Goal: Information Seeking & Learning: Check status

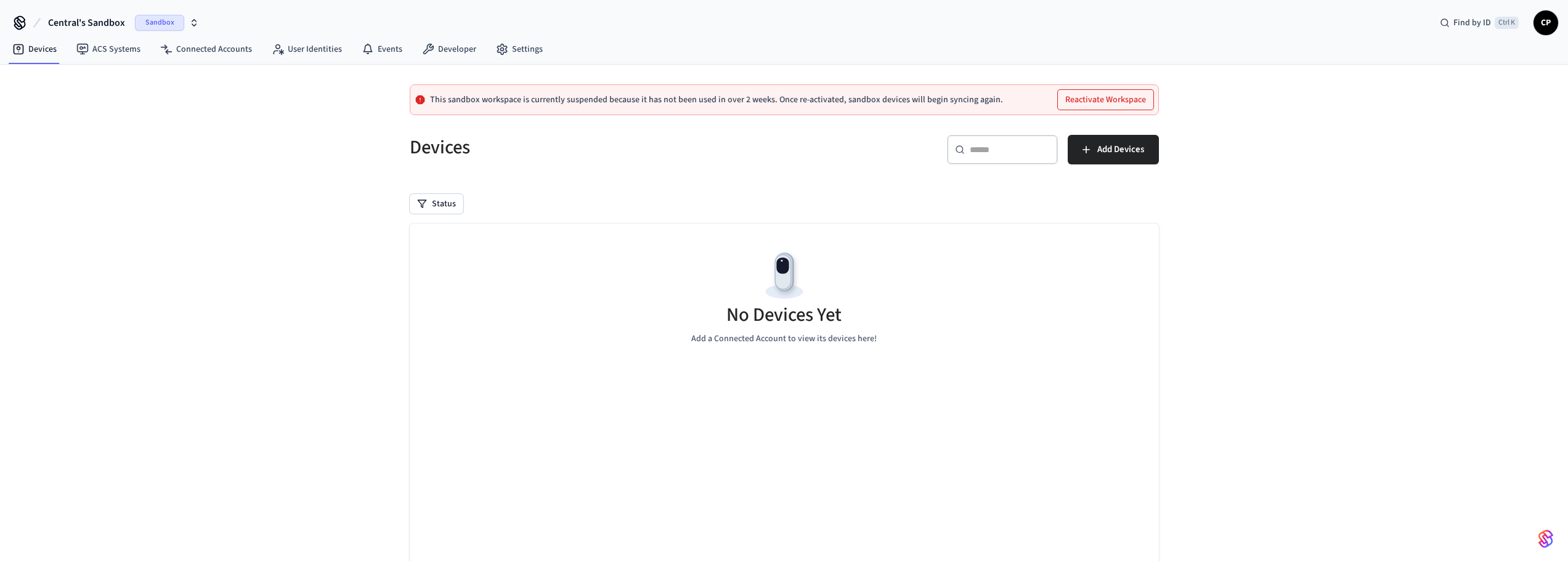
click at [163, 16] on span "Sandbox" at bounding box center [159, 23] width 49 height 16
click at [129, 77] on div "Central Production" at bounding box center [109, 79] width 169 height 16
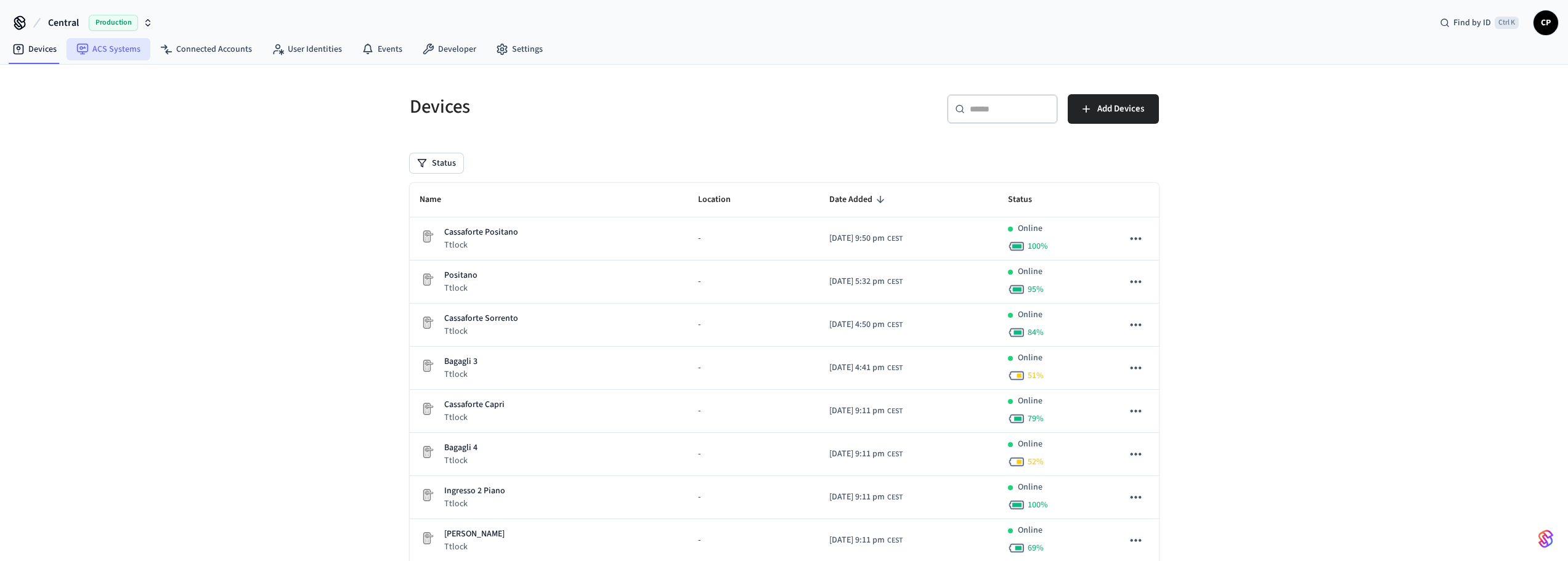
click at [104, 53] on link "ACS Systems" at bounding box center [108, 49] width 84 height 22
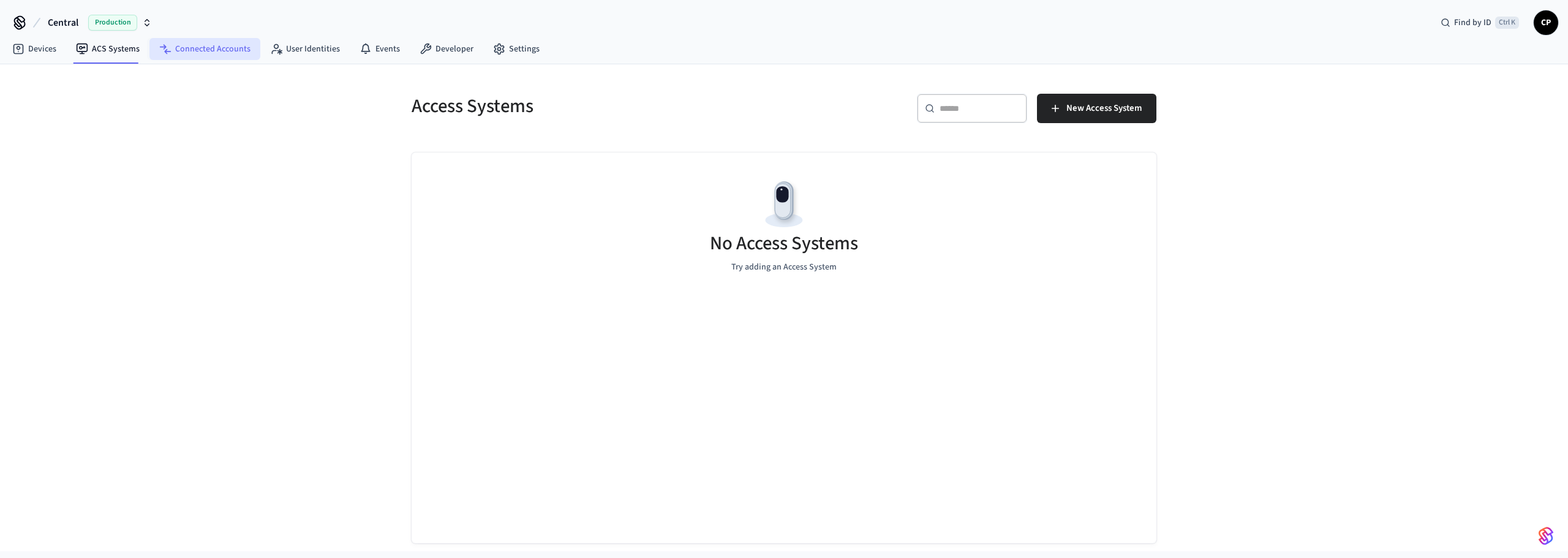
click at [185, 56] on link "Connected Accounts" at bounding box center [204, 49] width 110 height 22
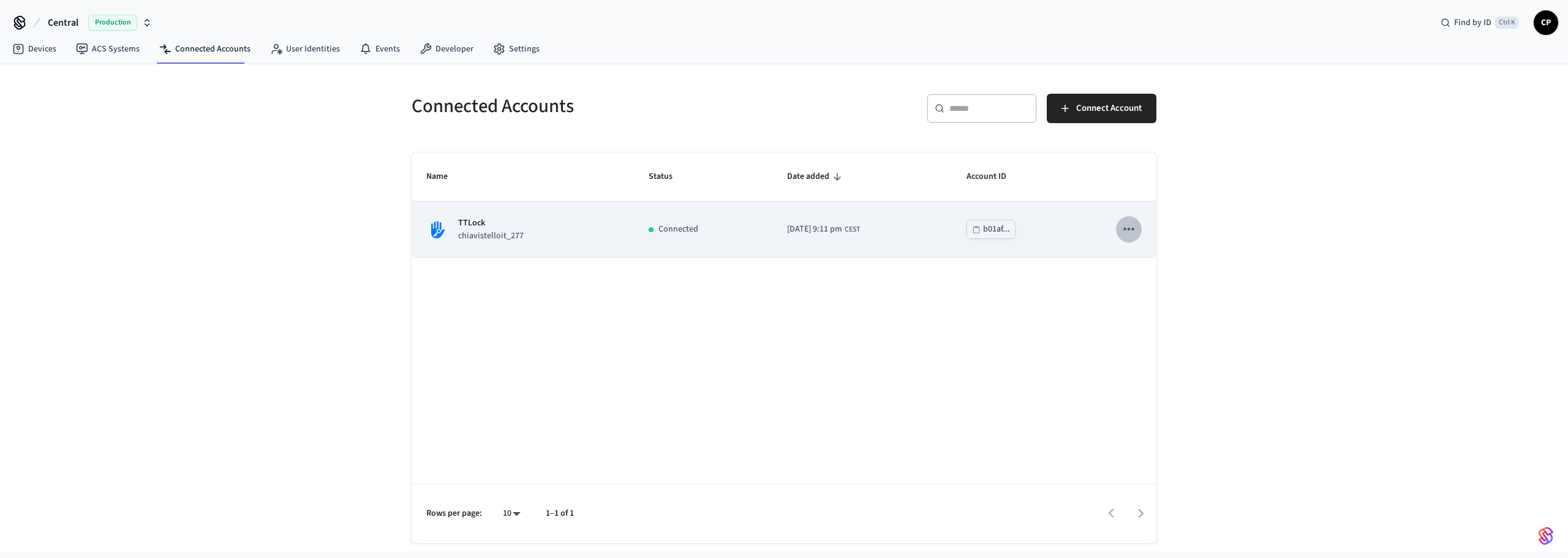
click at [1127, 226] on icon "sticky table" at bounding box center [1128, 229] width 16 height 16
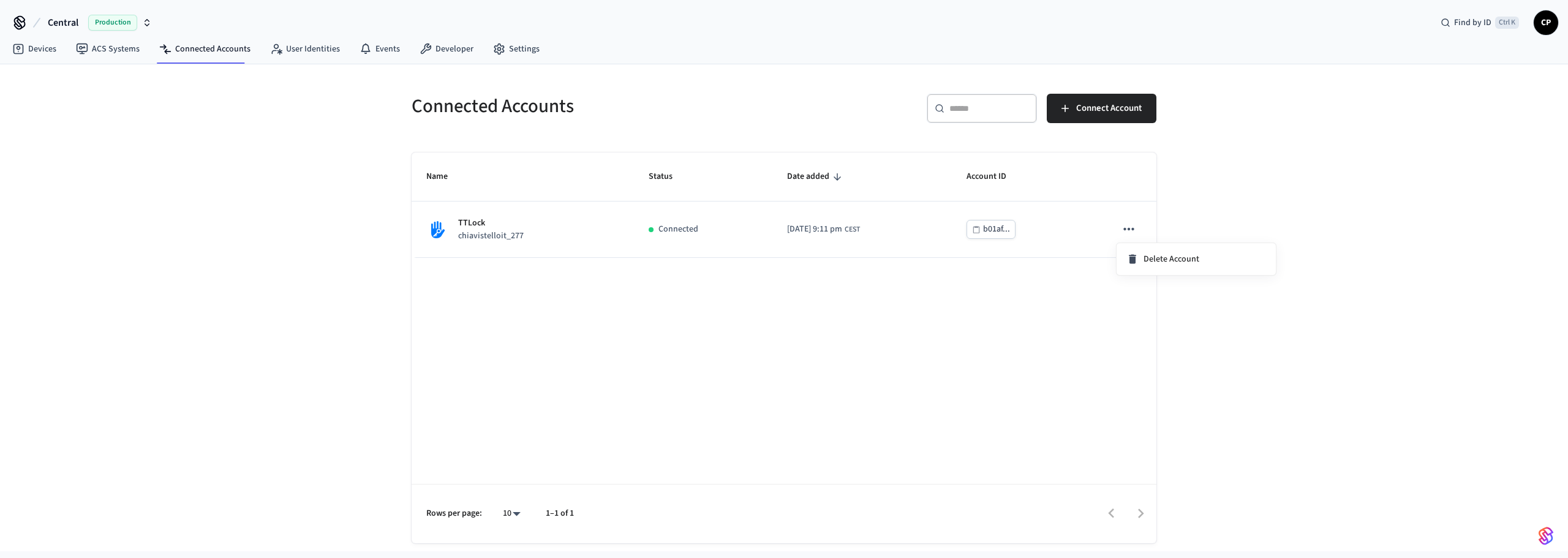
click at [42, 51] on div at bounding box center [784, 279] width 1568 height 558
click at [41, 48] on link "Devices" at bounding box center [34, 49] width 64 height 22
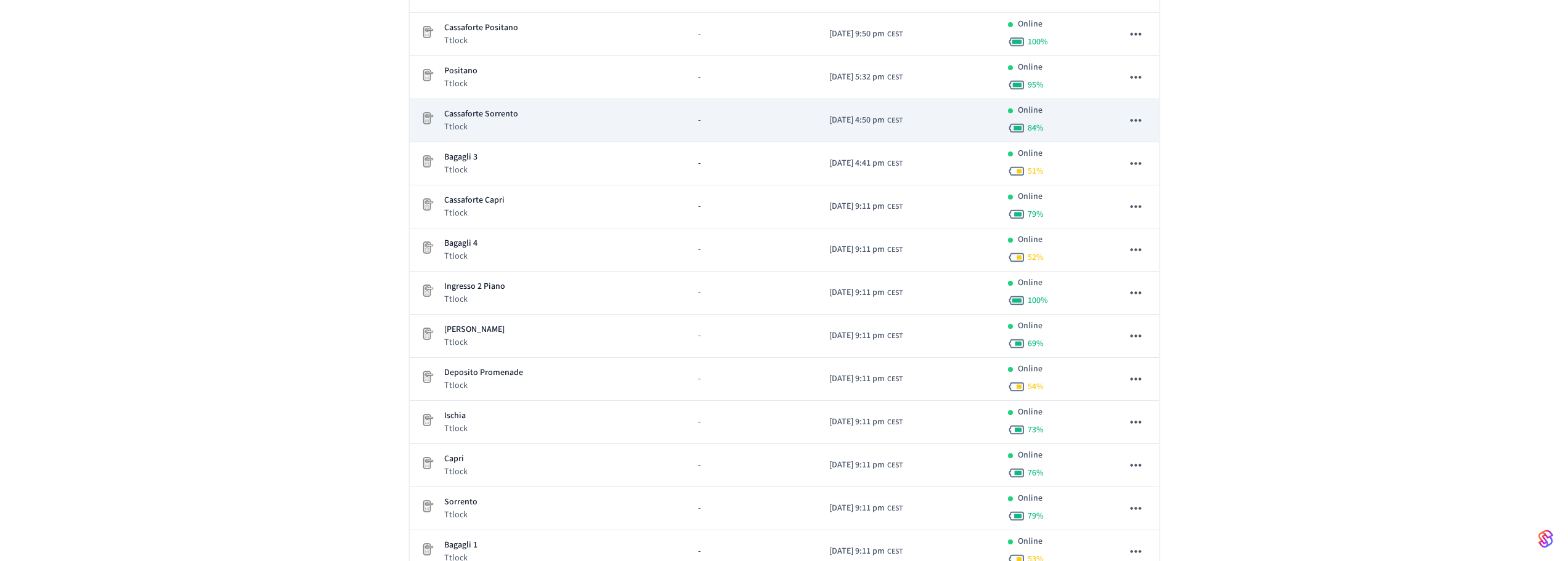
scroll to position [205, 0]
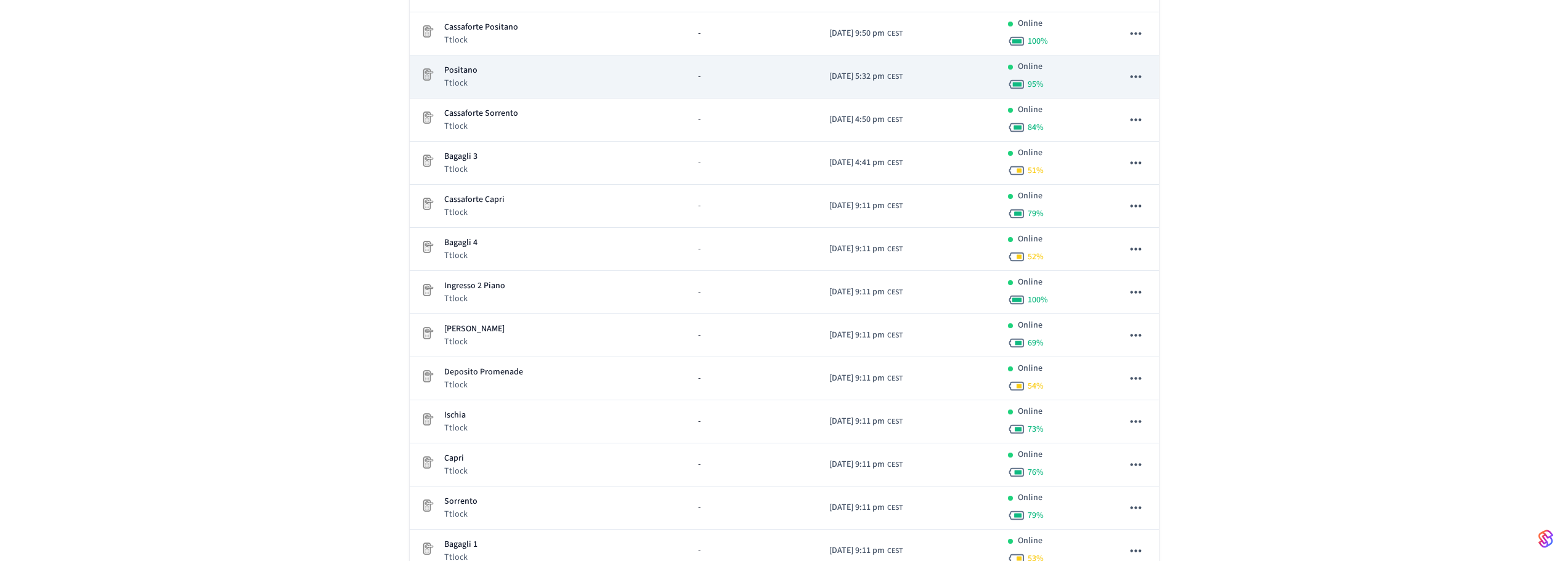
click at [605, 75] on div "Positano Ttlock" at bounding box center [549, 76] width 259 height 25
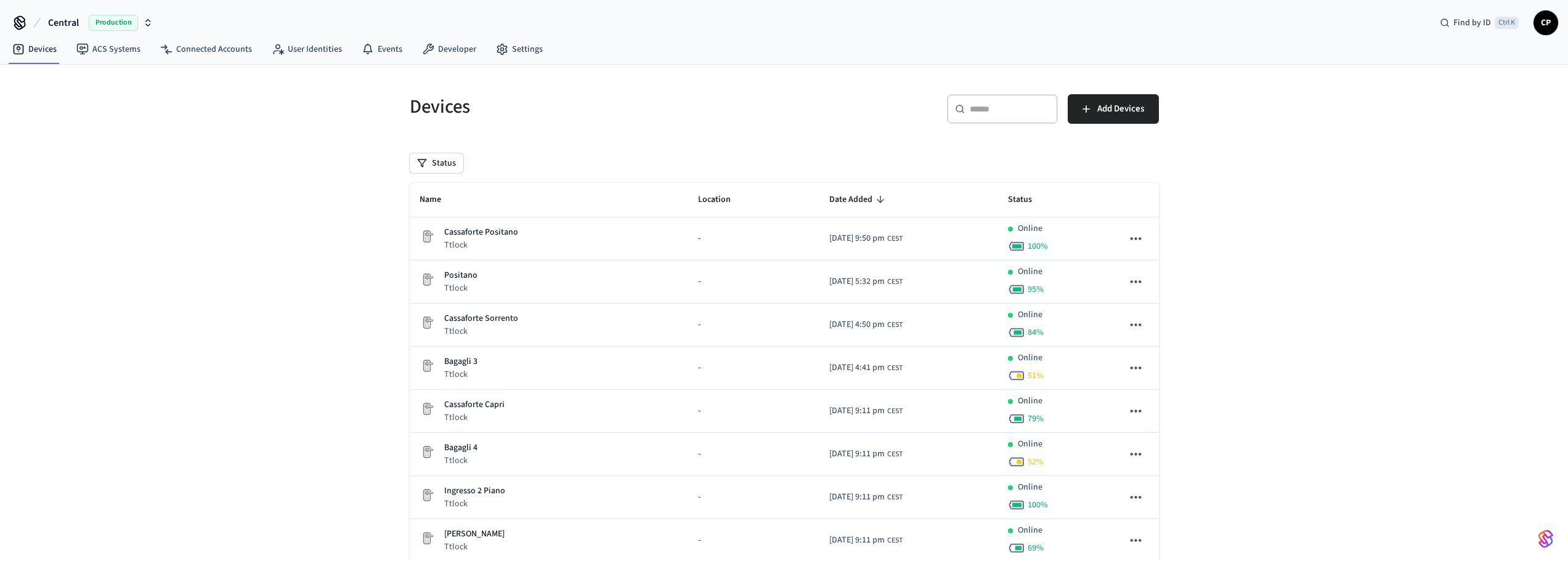
scroll to position [205, 0]
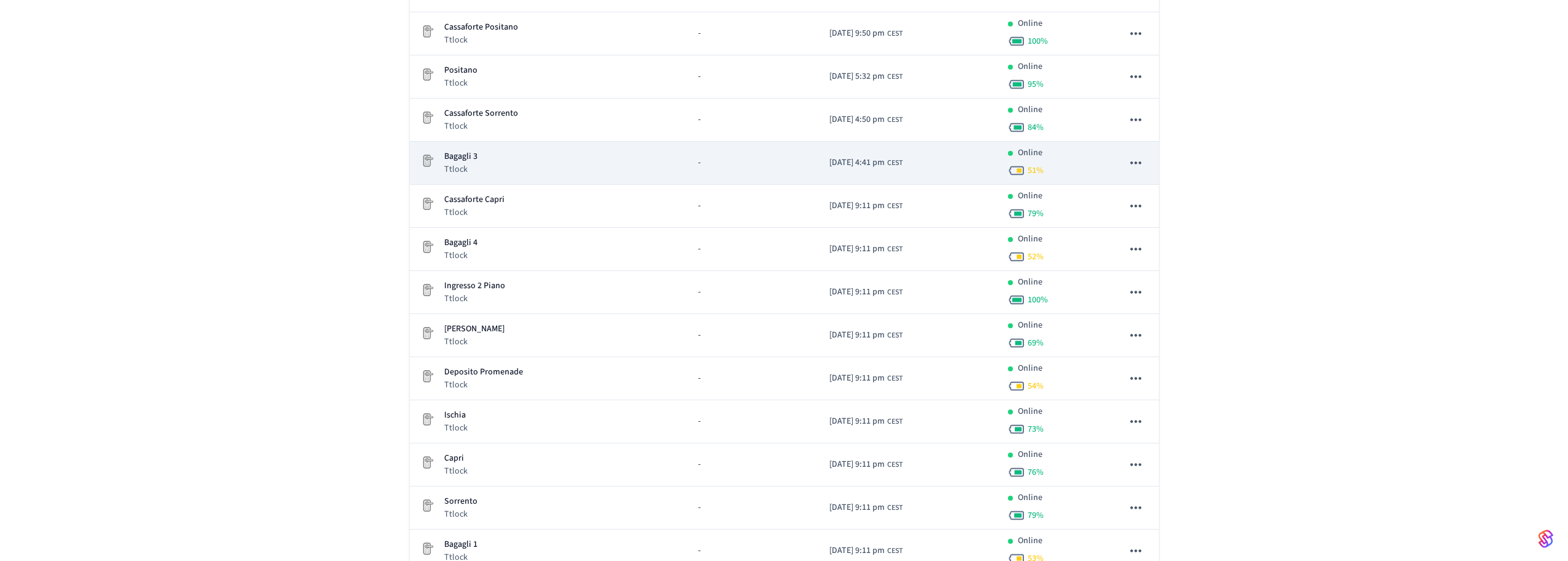
click at [501, 154] on div "Bagagli 3 Ttlock" at bounding box center [549, 163] width 259 height 25
click at [539, 169] on div "Bagagli 3 Ttlock" at bounding box center [549, 163] width 259 height 25
click at [1142, 160] on icon "sticky table" at bounding box center [1135, 162] width 16 height 16
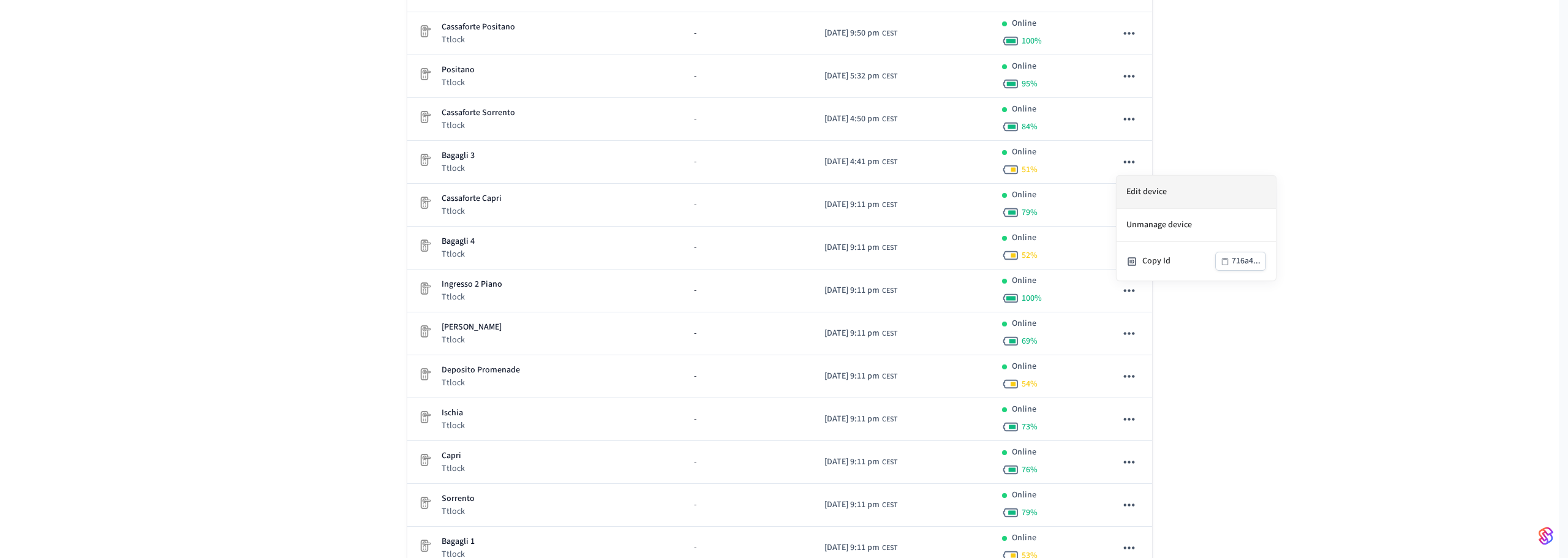
click at [1145, 195] on li "Edit device" at bounding box center [1196, 193] width 159 height 33
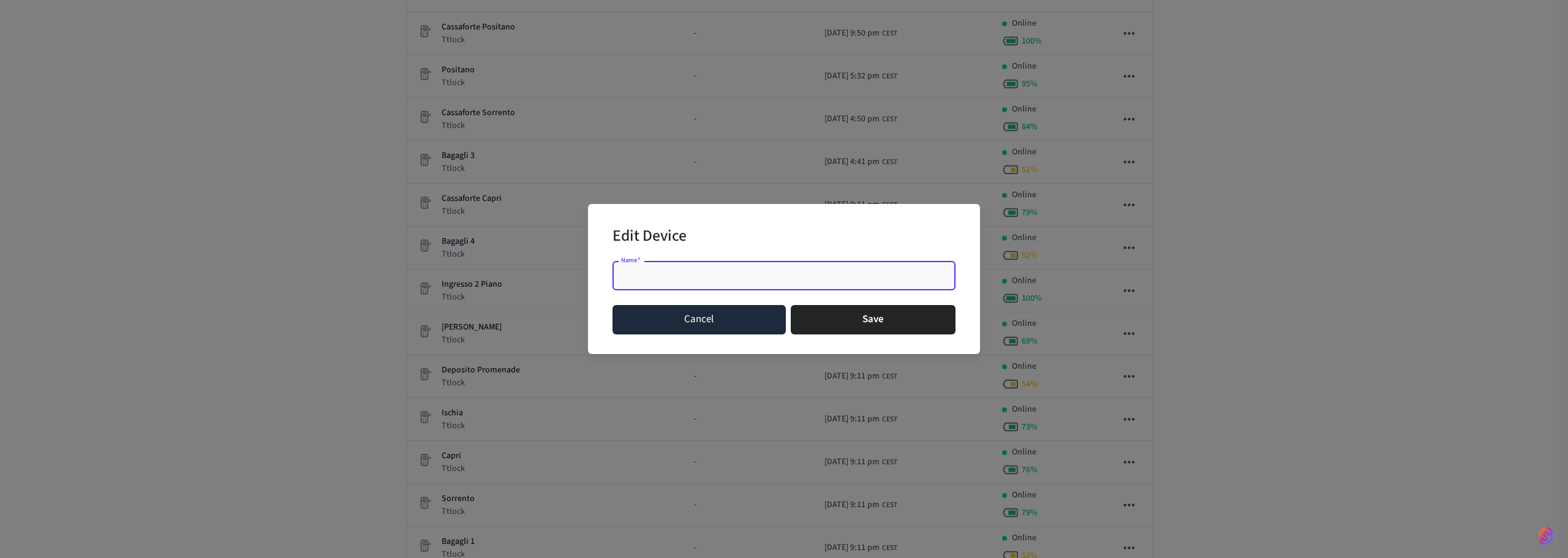
click at [730, 321] on button "Cancel" at bounding box center [699, 320] width 174 height 29
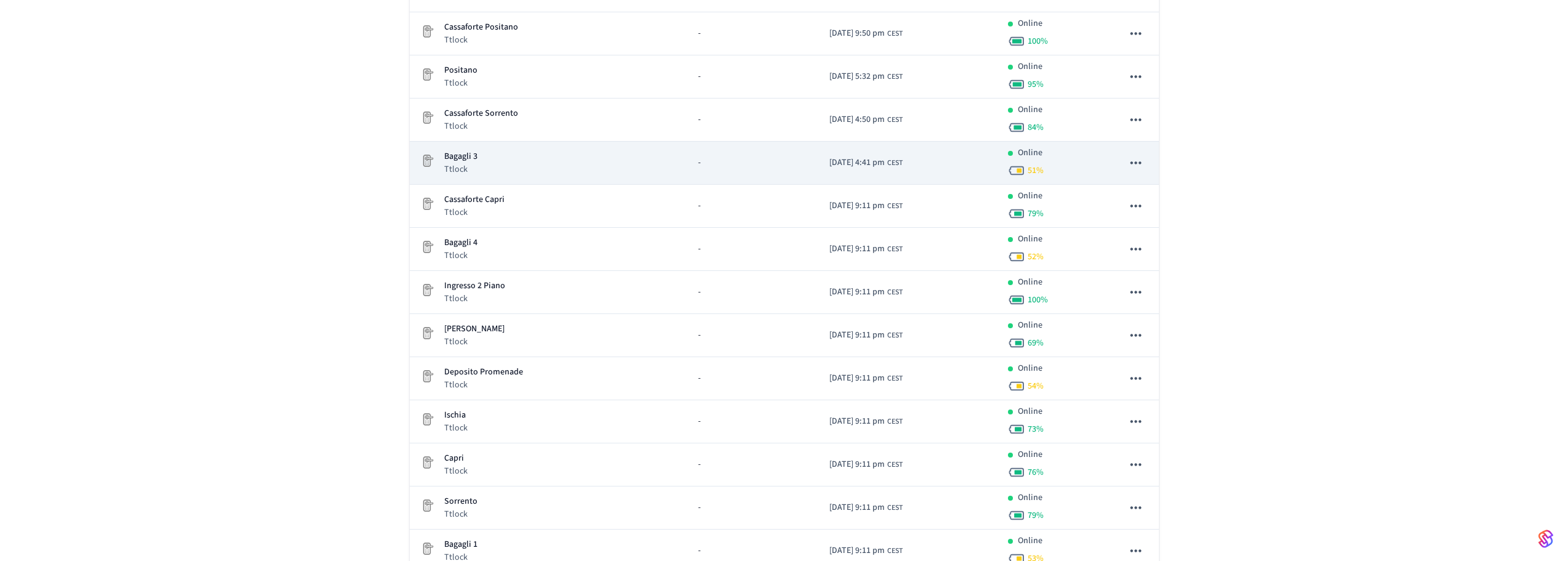
click at [497, 153] on div "Bagagli 3 Ttlock" at bounding box center [549, 163] width 259 height 25
click at [455, 159] on p "Bagagli 3" at bounding box center [461, 157] width 33 height 13
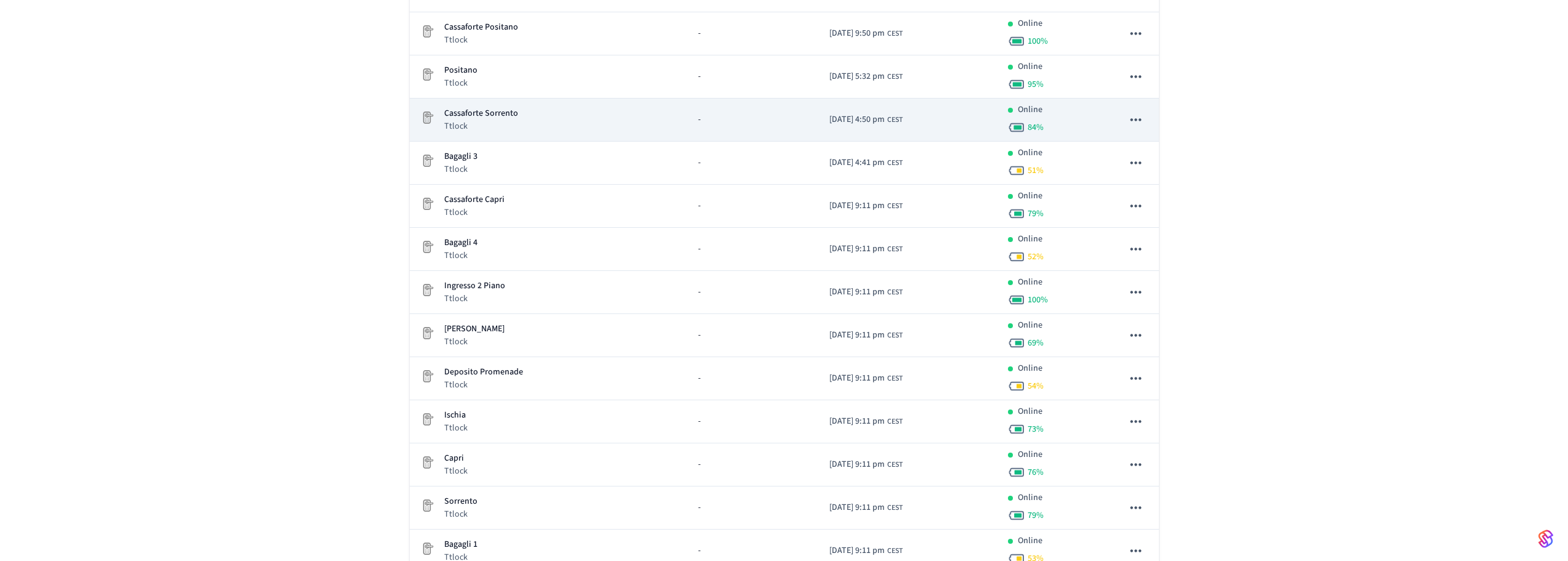
click at [688, 113] on td "-" at bounding box center [754, 119] width 132 height 43
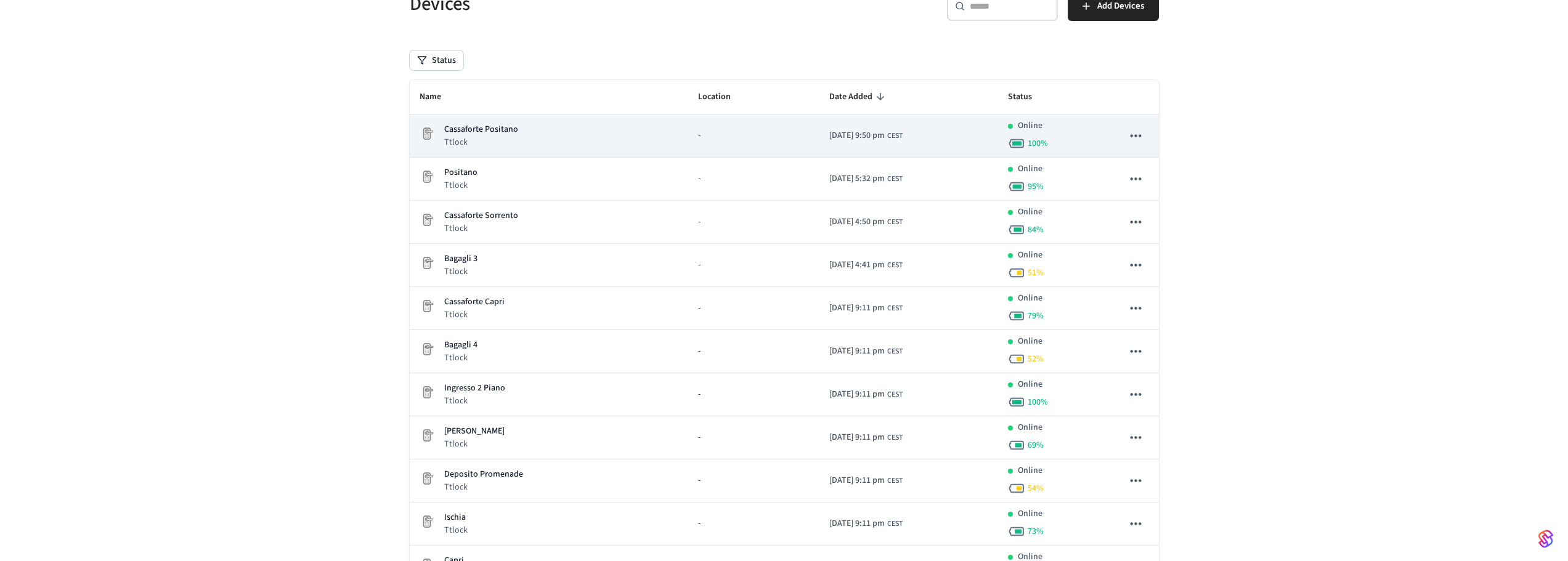
scroll to position [60, 0]
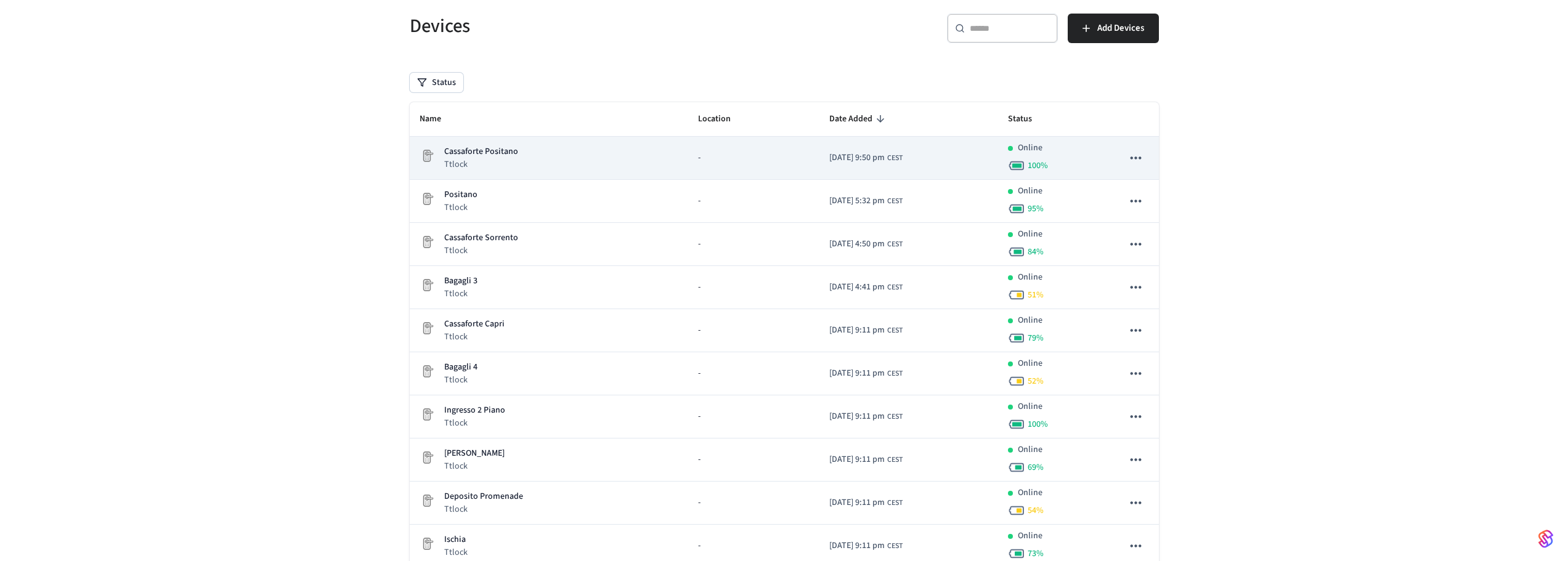
click at [547, 137] on td "Cassaforte Positano Ttlock" at bounding box center [549, 158] width 279 height 43
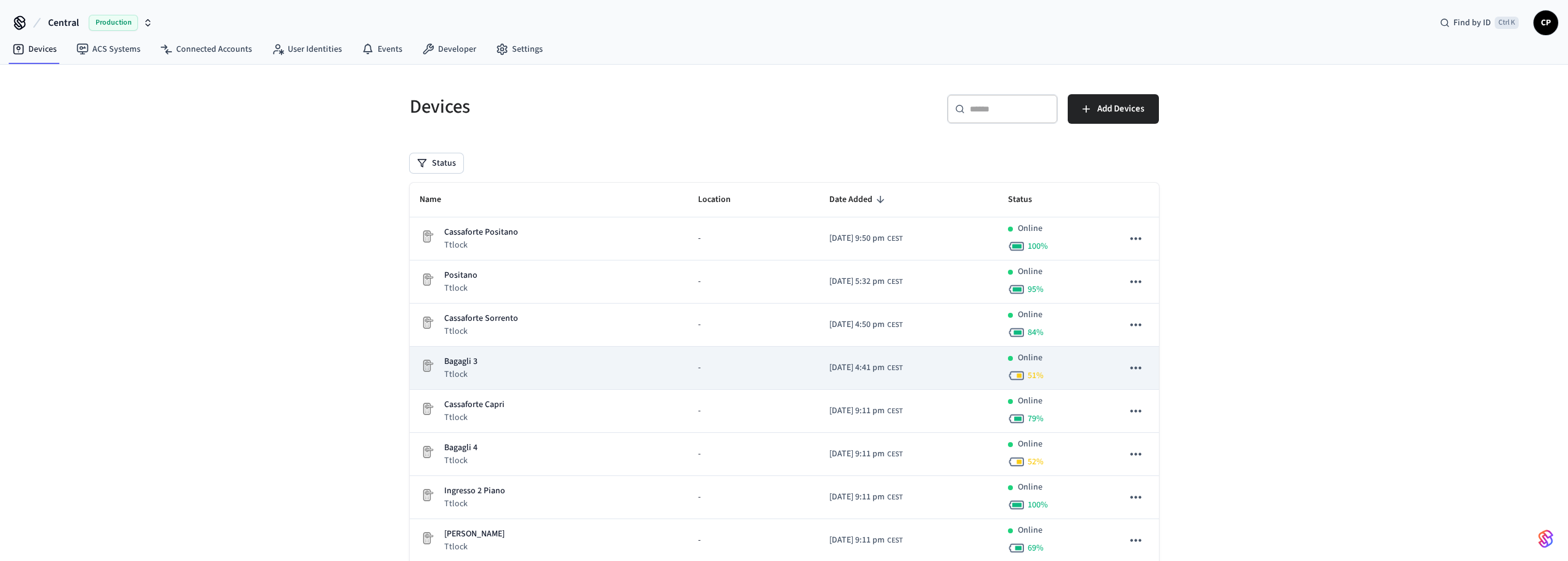
click at [514, 371] on div "Bagagli 3 Ttlock" at bounding box center [549, 367] width 259 height 25
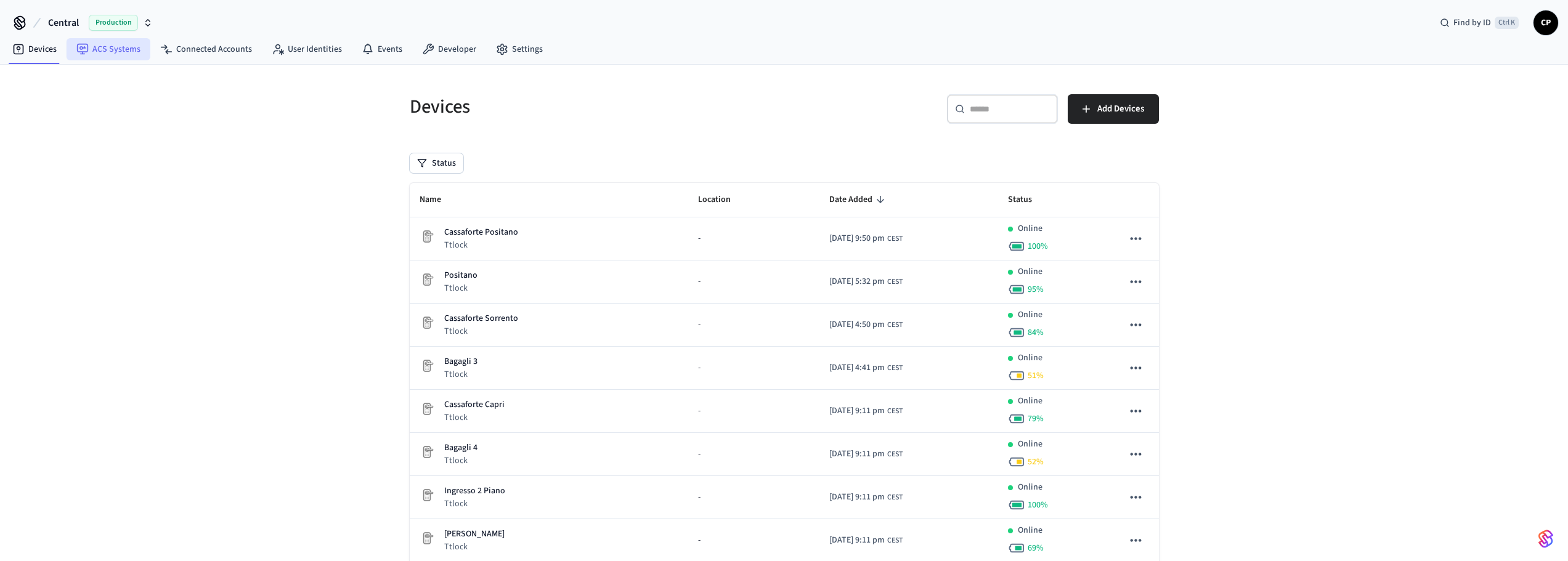
click at [98, 49] on link "ACS Systems" at bounding box center [108, 49] width 84 height 22
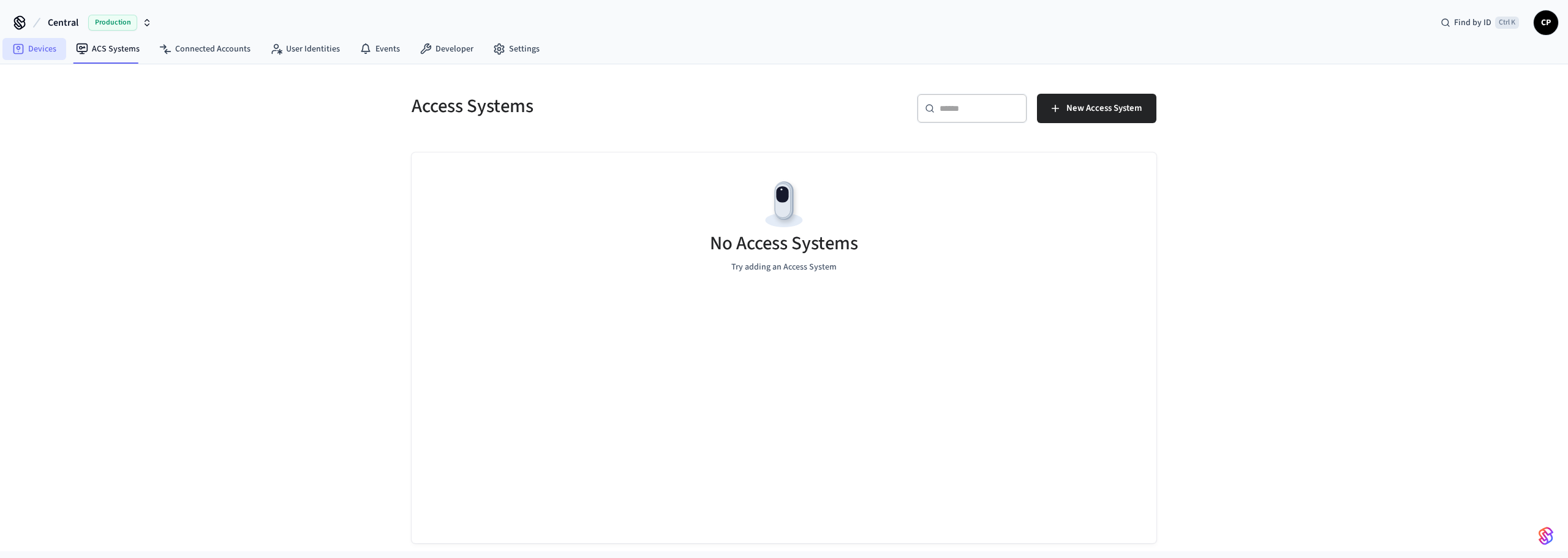
click at [9, 58] on link "Devices" at bounding box center [34, 49] width 64 height 22
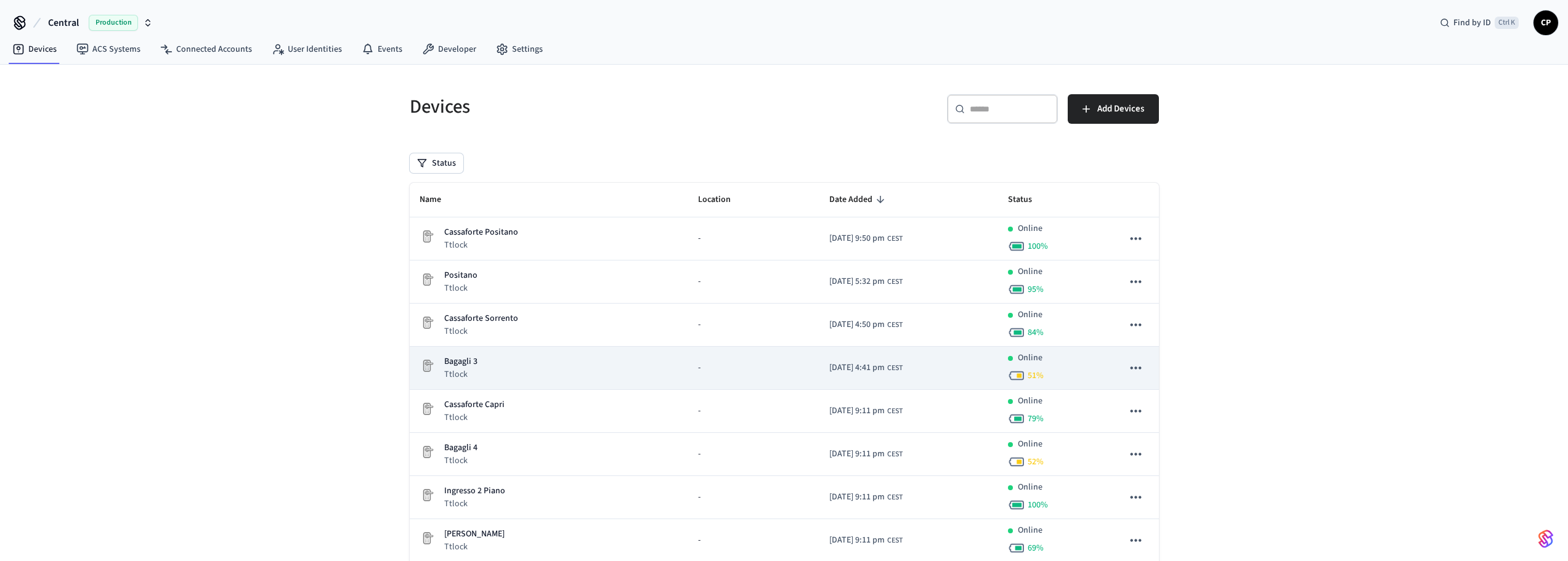
click at [478, 374] on div "Bagagli 3 Ttlock" at bounding box center [549, 367] width 259 height 25
click at [887, 367] on span "CEST" at bounding box center [895, 368] width 15 height 11
click at [1134, 365] on icon "sticky table" at bounding box center [1135, 367] width 16 height 16
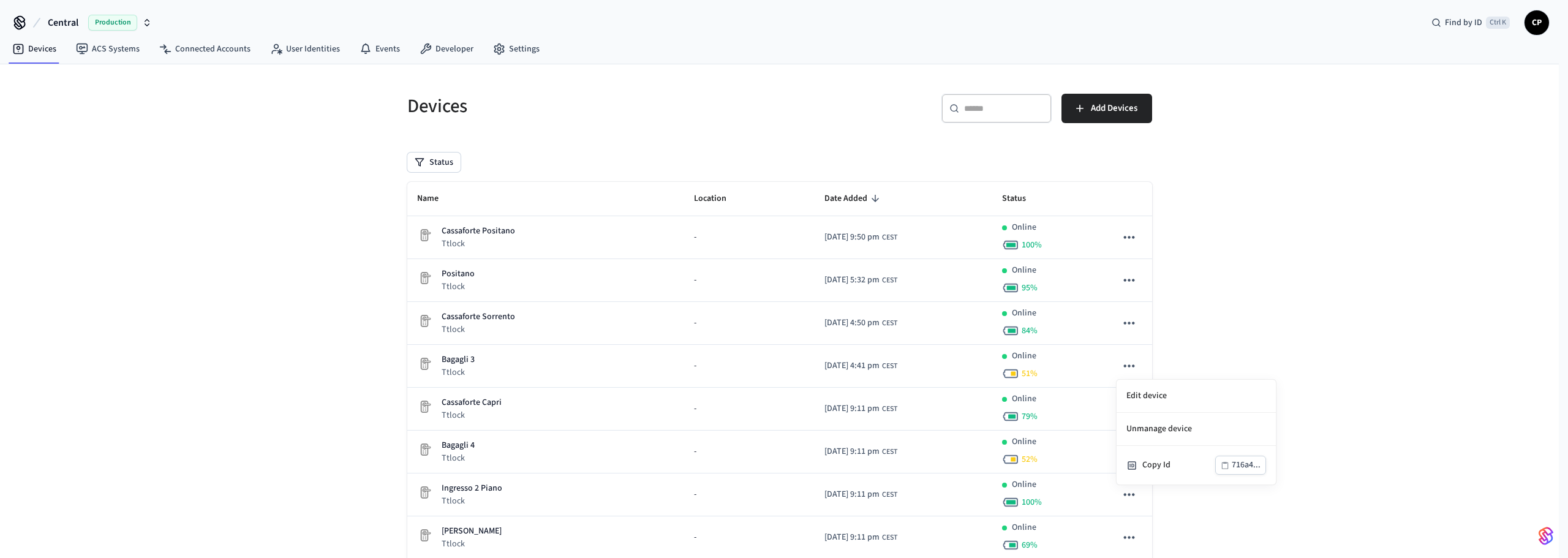
click at [849, 359] on div at bounding box center [784, 279] width 1568 height 558
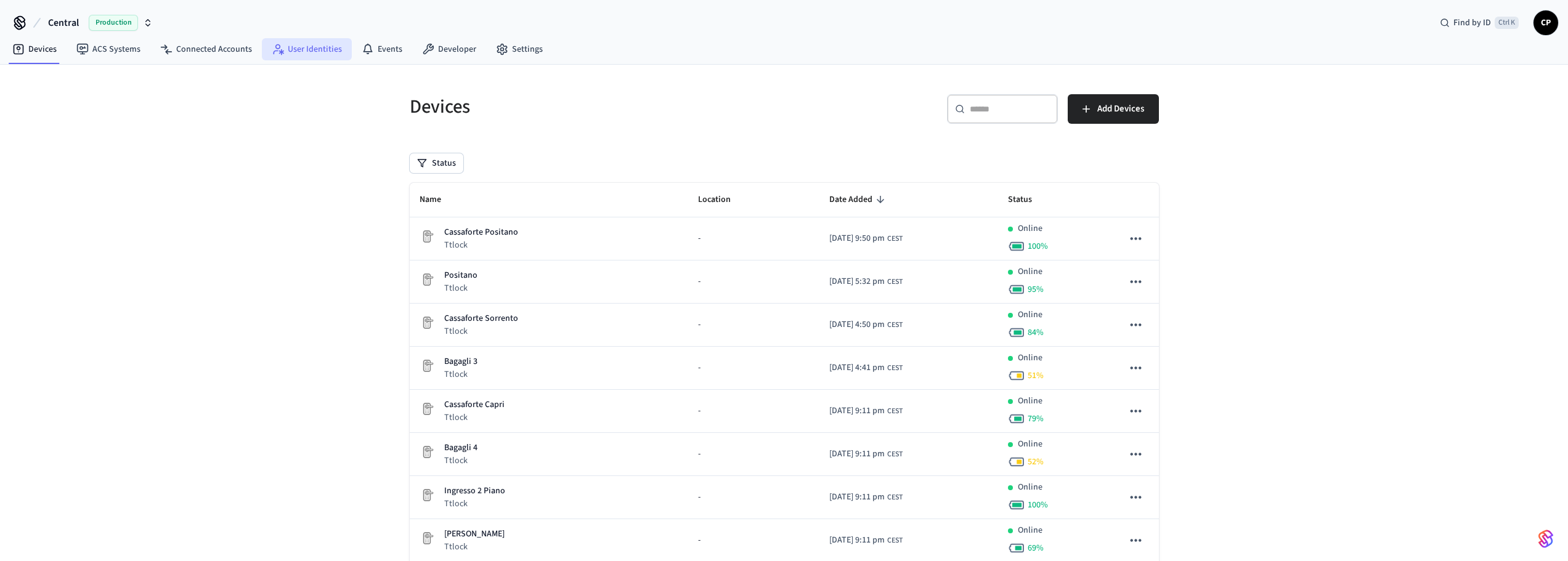
click at [300, 42] on link "User Identities" at bounding box center [306, 49] width 90 height 22
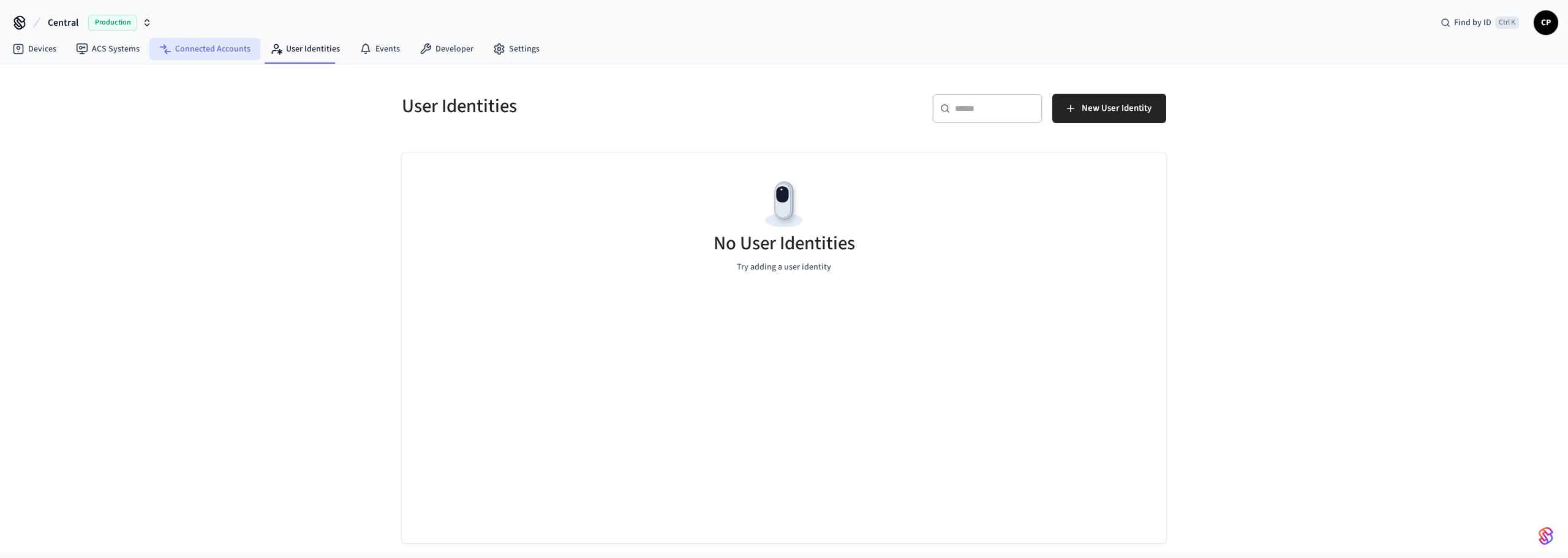
click at [187, 45] on link "Connected Accounts" at bounding box center [204, 49] width 110 height 22
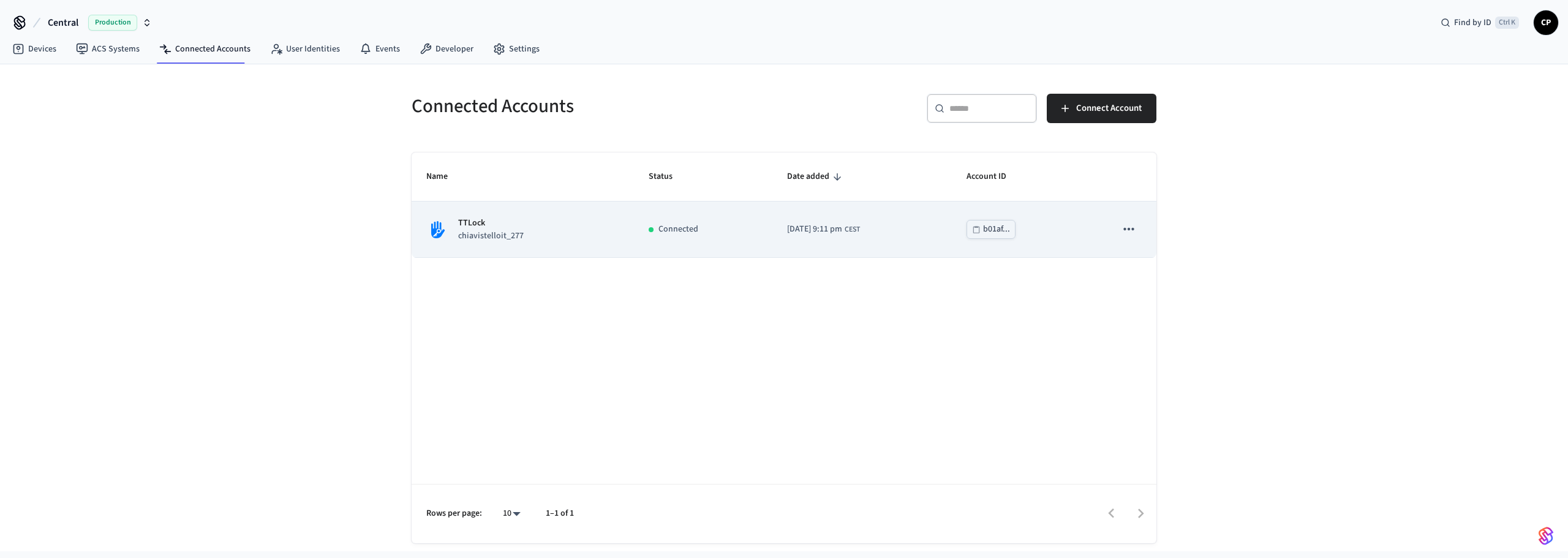
click at [649, 233] on div "Connected" at bounding box center [703, 229] width 109 height 13
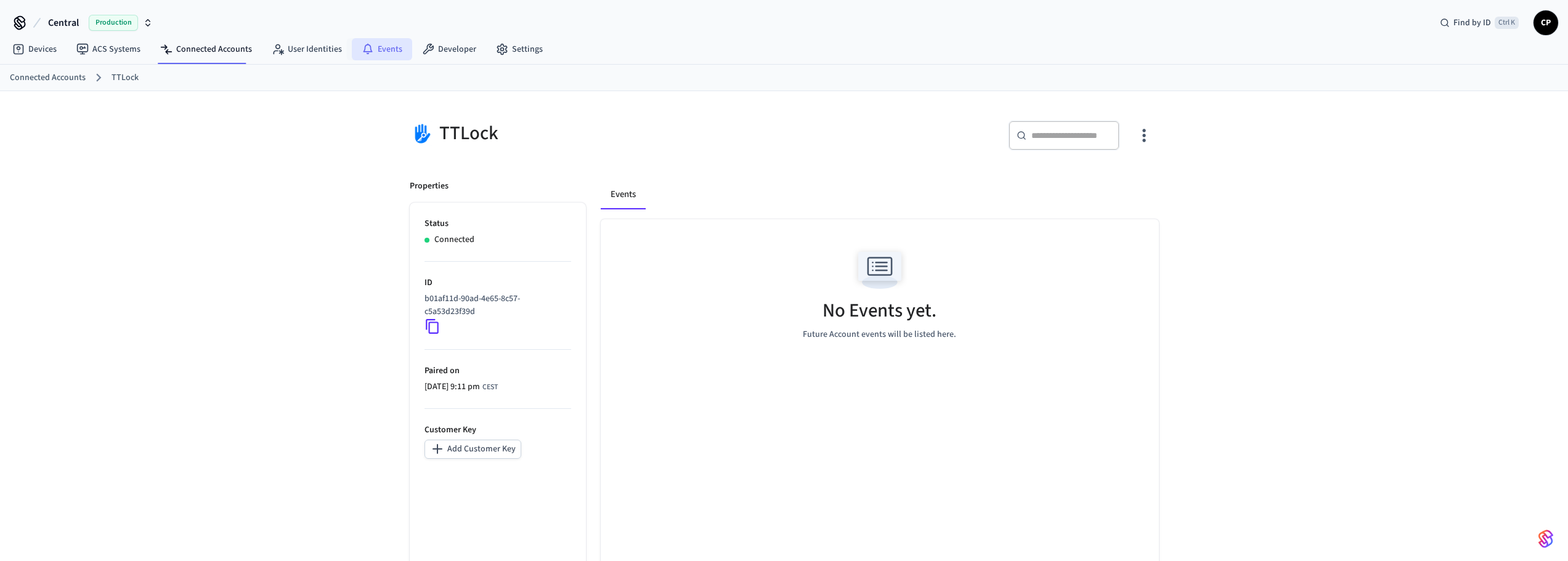
click at [363, 51] on icon at bounding box center [368, 48] width 9 height 8
click at [375, 51] on link "Events" at bounding box center [382, 49] width 61 height 22
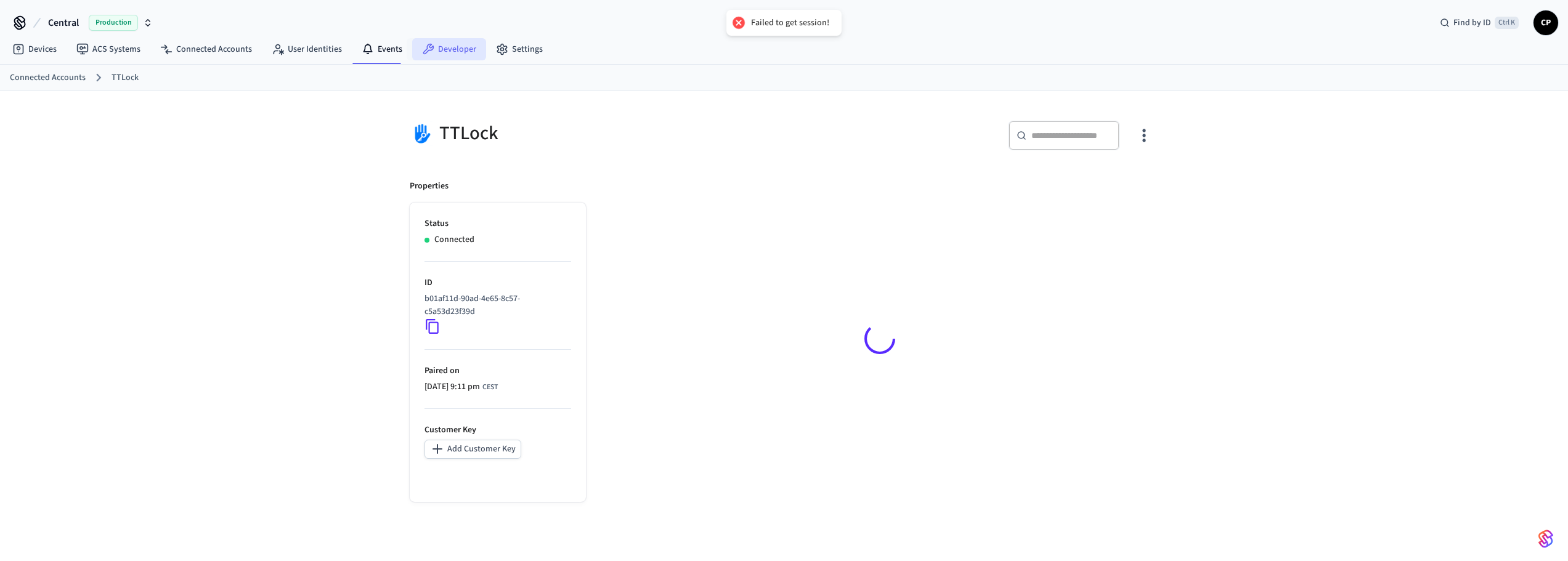
click at [430, 50] on link "Developer" at bounding box center [449, 49] width 74 height 22
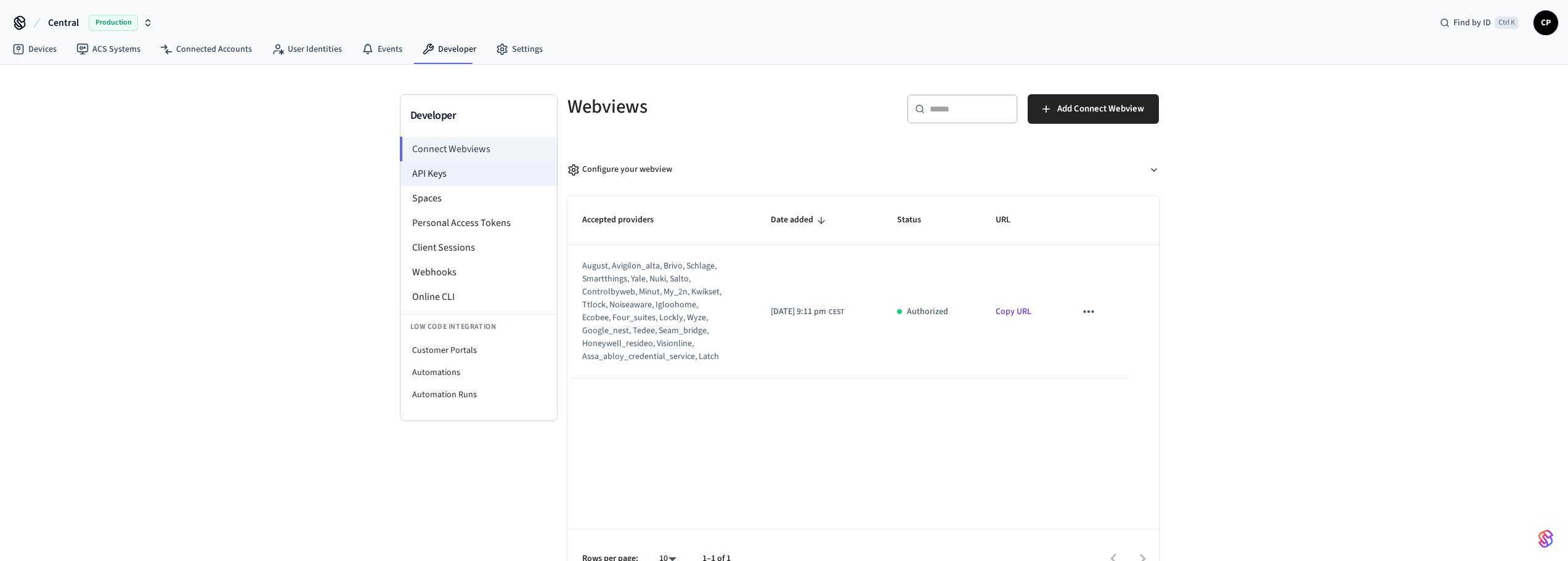
click at [438, 172] on li "API Keys" at bounding box center [479, 173] width 157 height 25
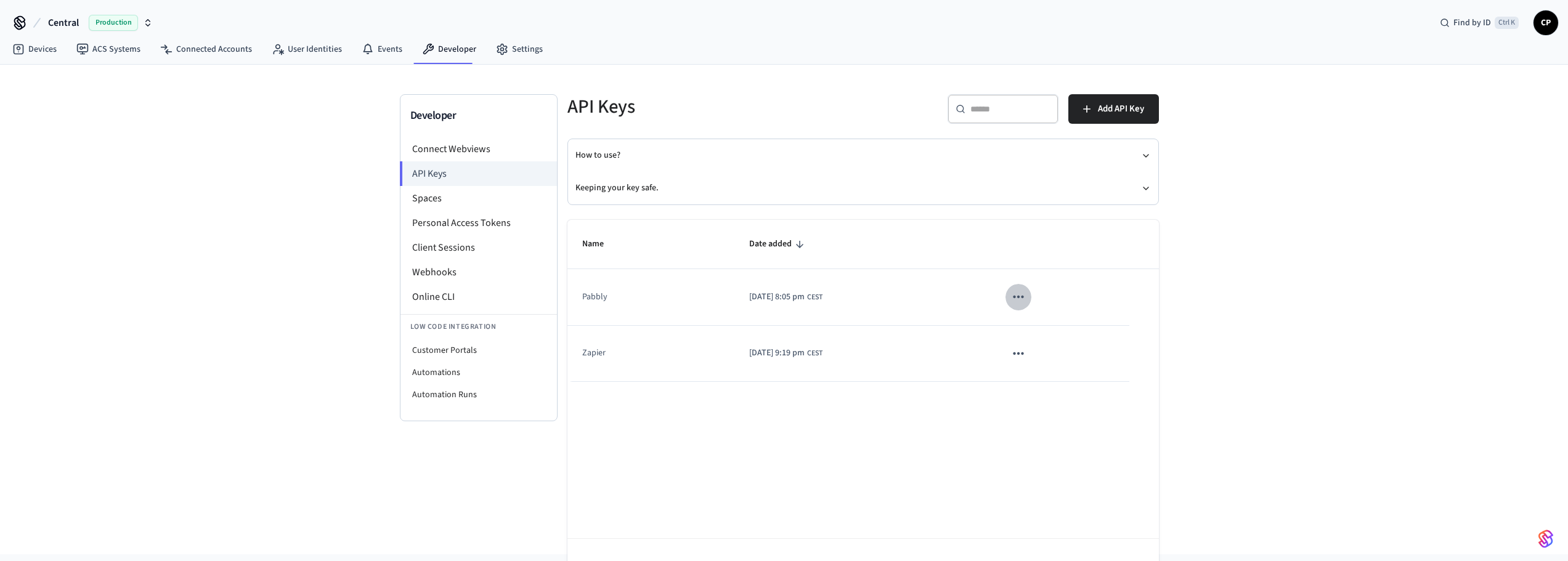
click at [1032, 287] on button "sticky table" at bounding box center [1019, 297] width 26 height 26
click at [417, 191] on div at bounding box center [789, 280] width 1578 height 561
click at [418, 194] on li "Spaces" at bounding box center [479, 198] width 157 height 25
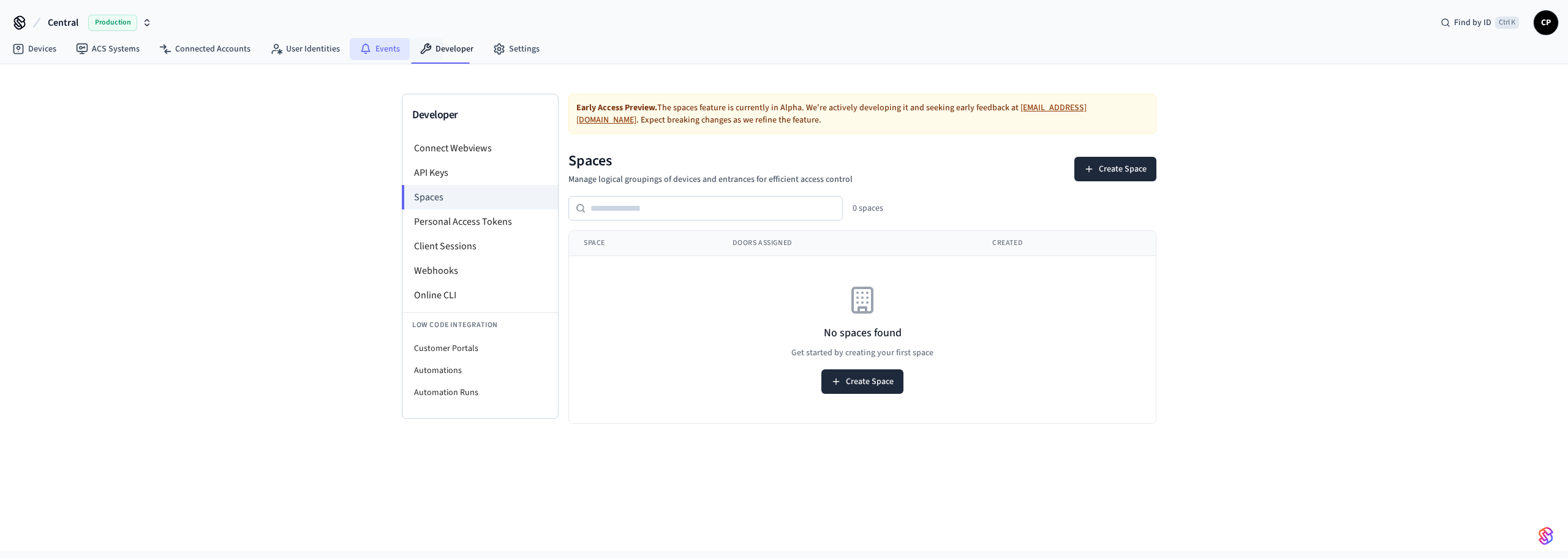
click at [388, 39] on link "Events" at bounding box center [380, 49] width 60 height 22
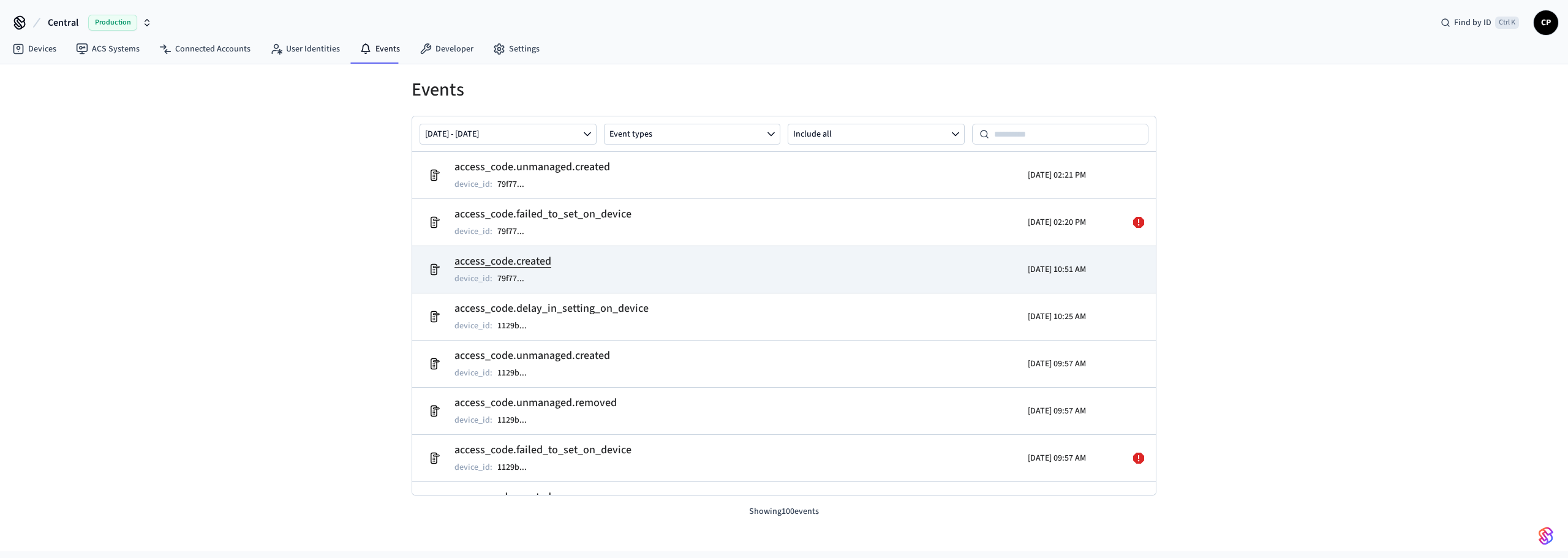
click at [562, 259] on td "access_code.created device_id : 79f77 ..." at bounding box center [663, 270] width 483 height 35
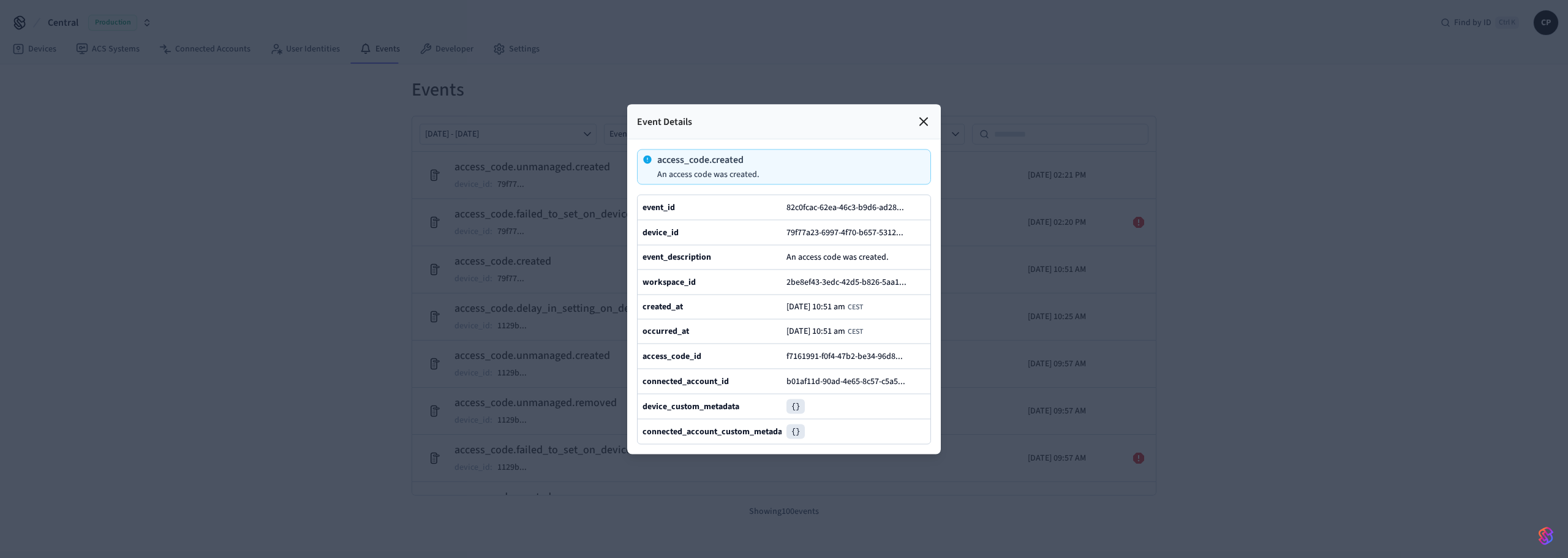
click at [922, 114] on icon at bounding box center [924, 122] width 15 height 15
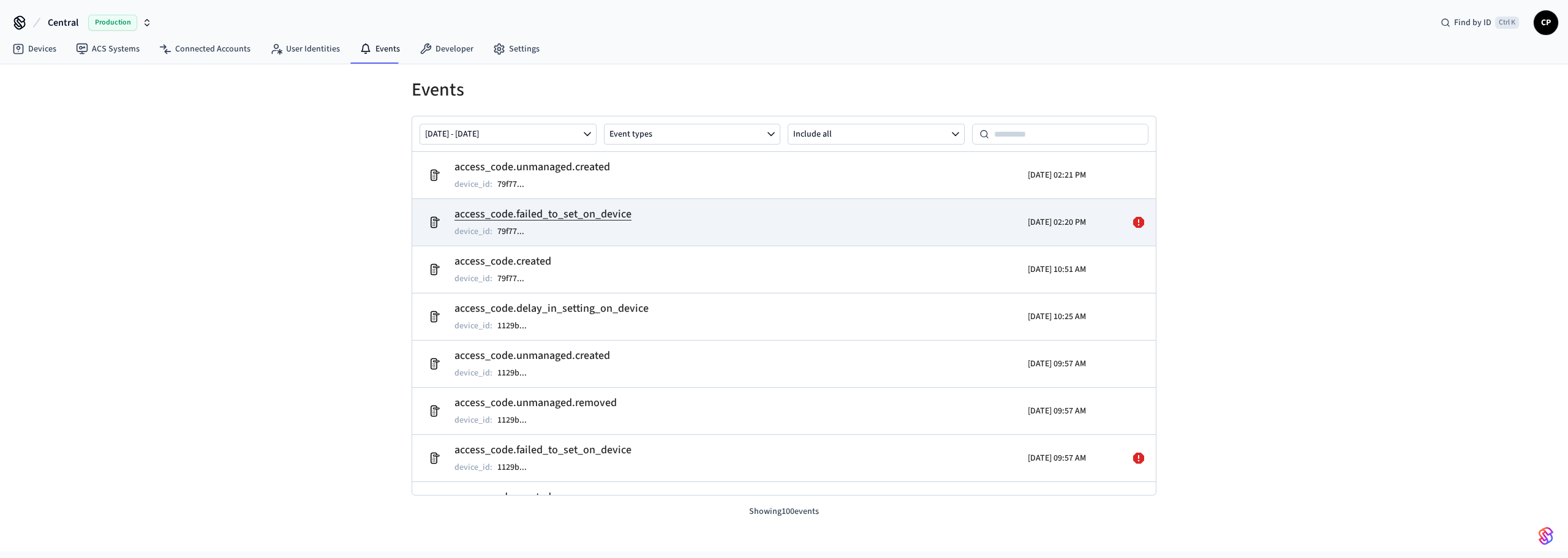
click at [1133, 220] on icon at bounding box center [1138, 222] width 11 height 11
click at [858, 203] on tr "access_code.failed_to_set_on_device device_id : 79f77 ... 2025/10/13 02:20 PM" at bounding box center [783, 222] width 743 height 47
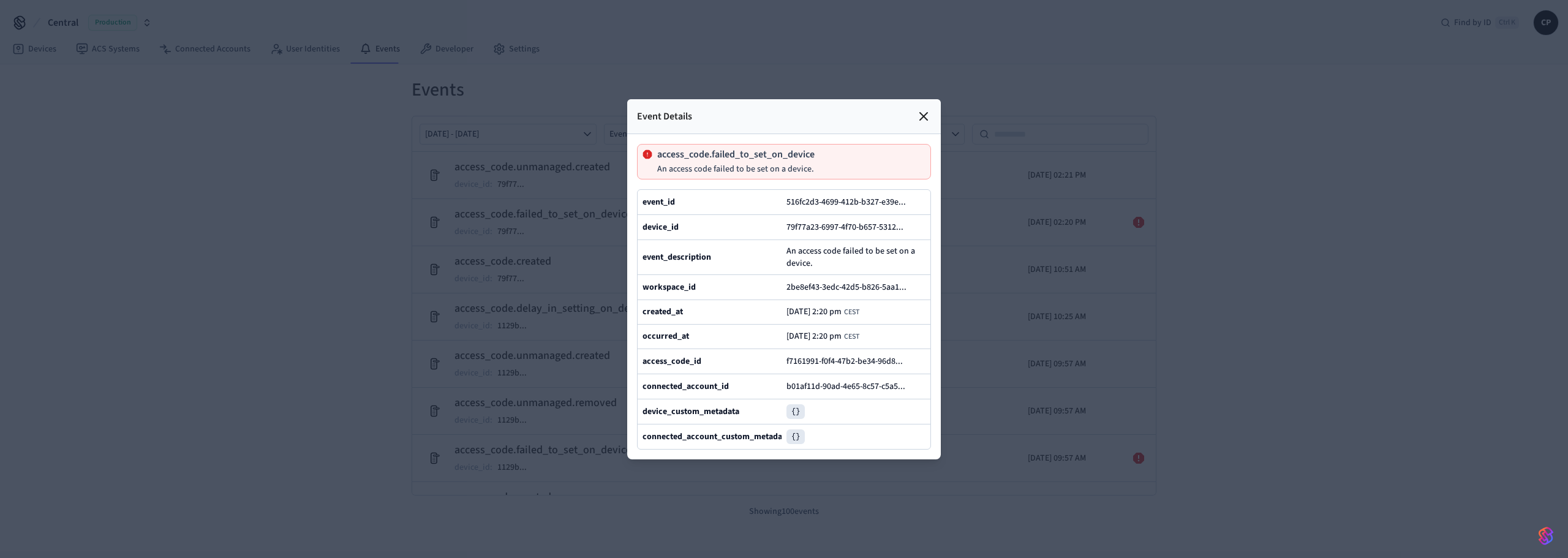
click at [922, 109] on icon at bounding box center [924, 117] width 15 height 15
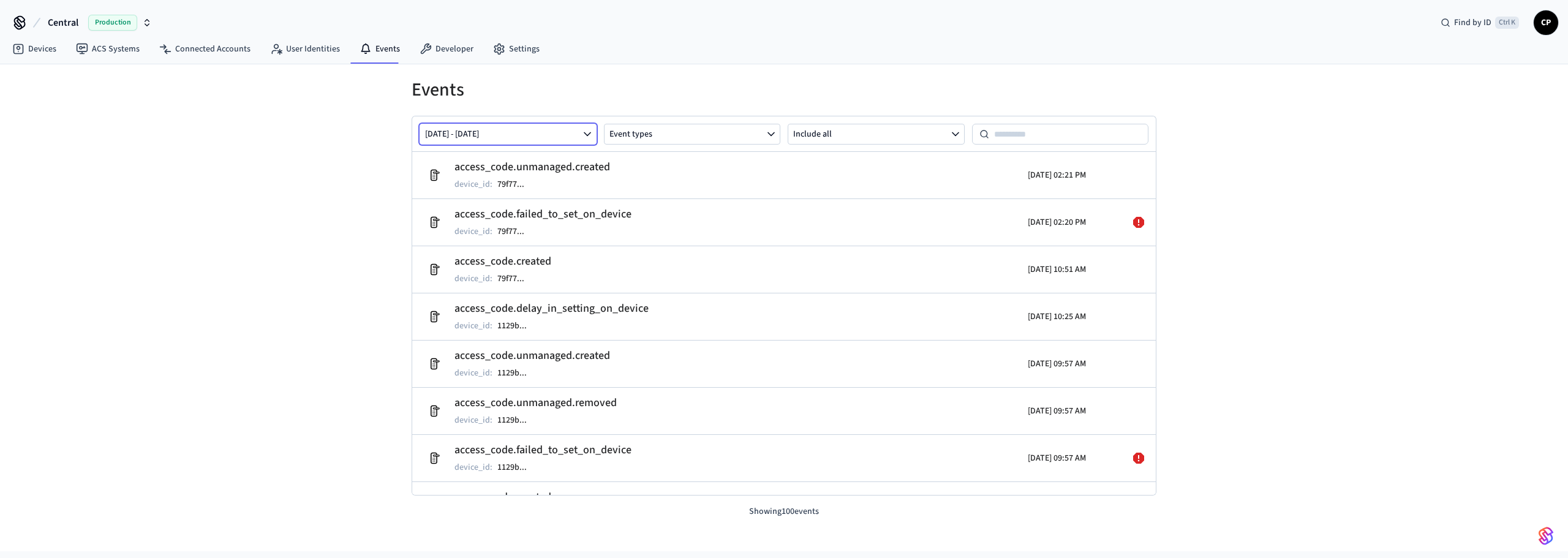
click at [567, 134] on button "Oct 06 2025 - Oct 13 2025" at bounding box center [507, 135] width 177 height 21
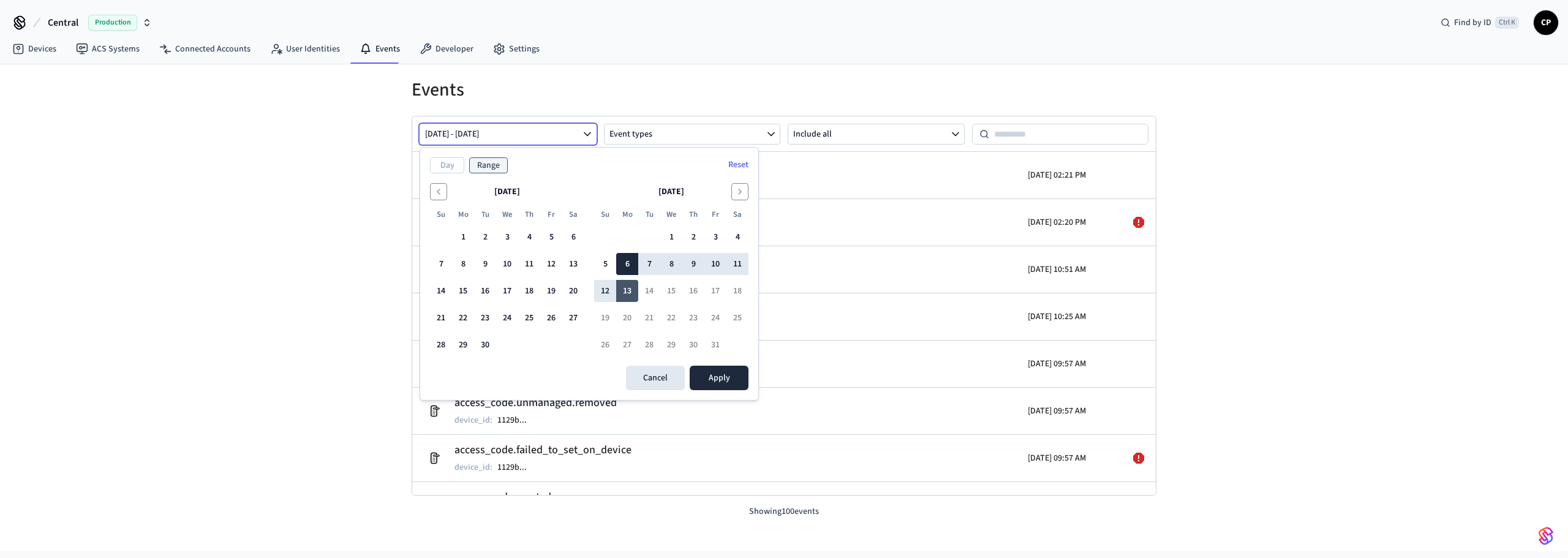
click at [631, 287] on button "13" at bounding box center [627, 290] width 22 height 22
click at [730, 379] on button "Apply" at bounding box center [719, 378] width 59 height 25
click at [610, 292] on button "12" at bounding box center [604, 290] width 22 height 22
click at [630, 290] on button "13" at bounding box center [627, 290] width 22 height 22
click at [577, 262] on button "13" at bounding box center [573, 263] width 22 height 22
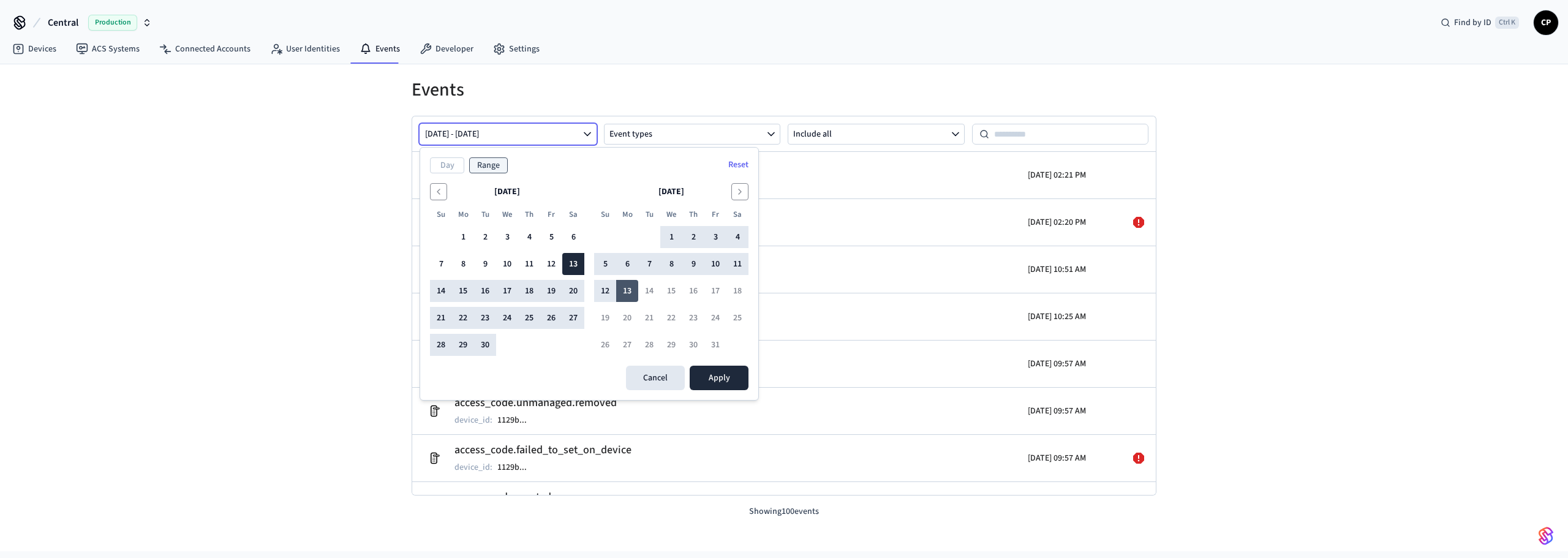
click at [628, 290] on button "13" at bounding box center [627, 290] width 22 height 22
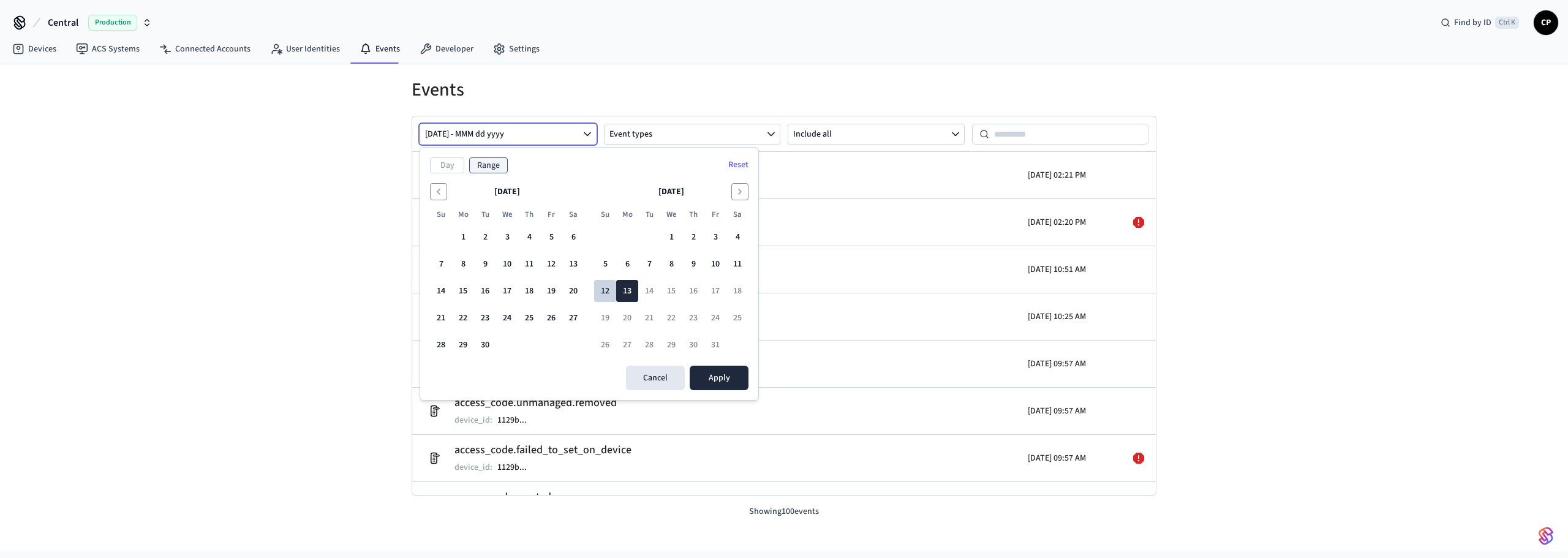
click at [605, 290] on button "12" at bounding box center [604, 290] width 22 height 22
click at [624, 291] on button "13" at bounding box center [627, 290] width 22 height 22
click at [595, 281] on button "12" at bounding box center [604, 290] width 22 height 22
click at [453, 167] on button "Day" at bounding box center [447, 165] width 35 height 16
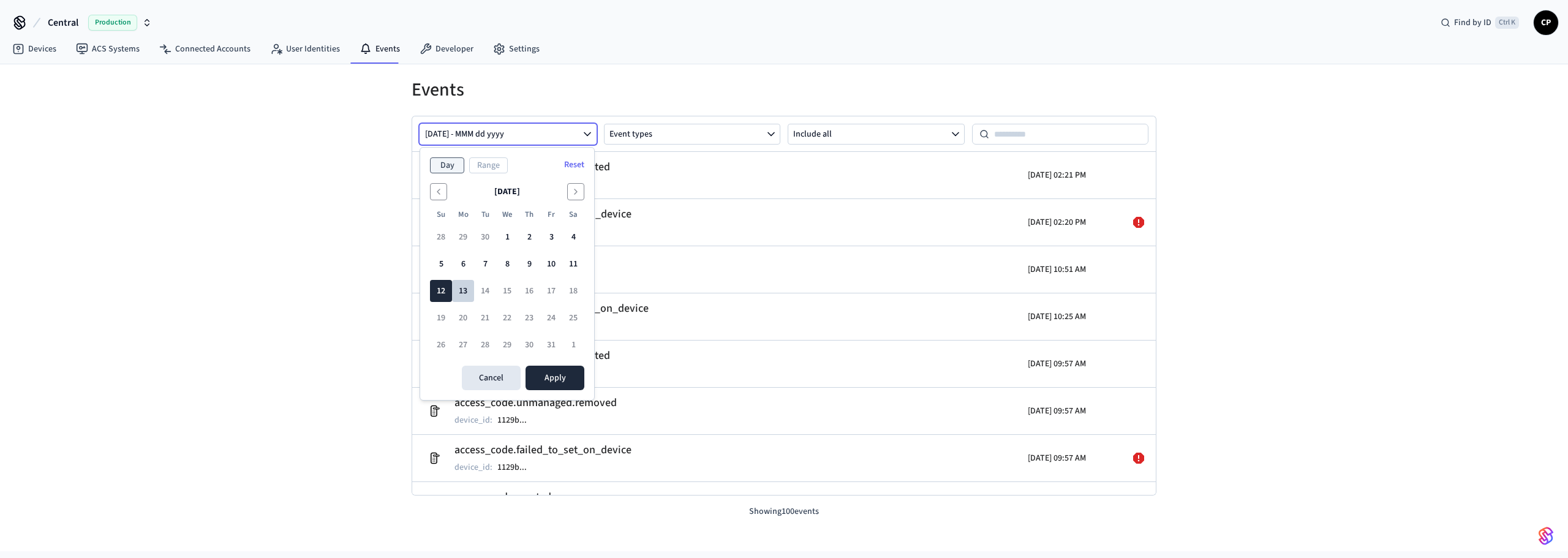
click at [459, 293] on button "13" at bounding box center [462, 290] width 22 height 22
click at [557, 381] on button "Apply" at bounding box center [555, 378] width 59 height 25
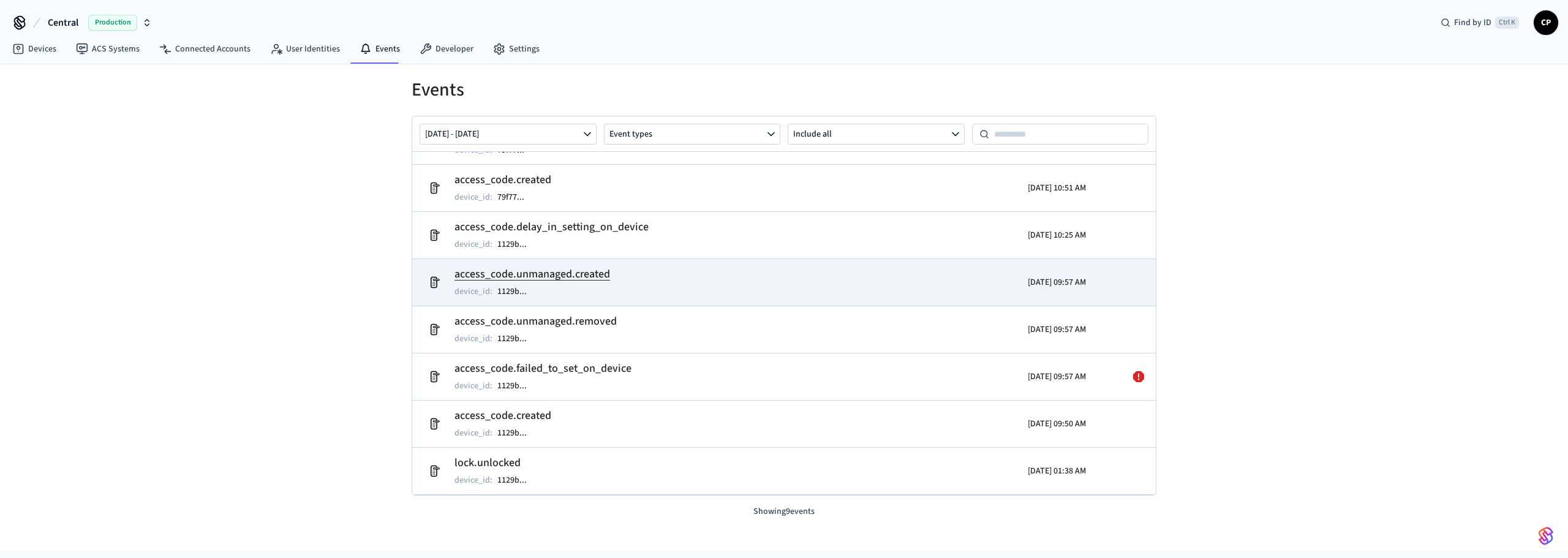
scroll to position [135, 0]
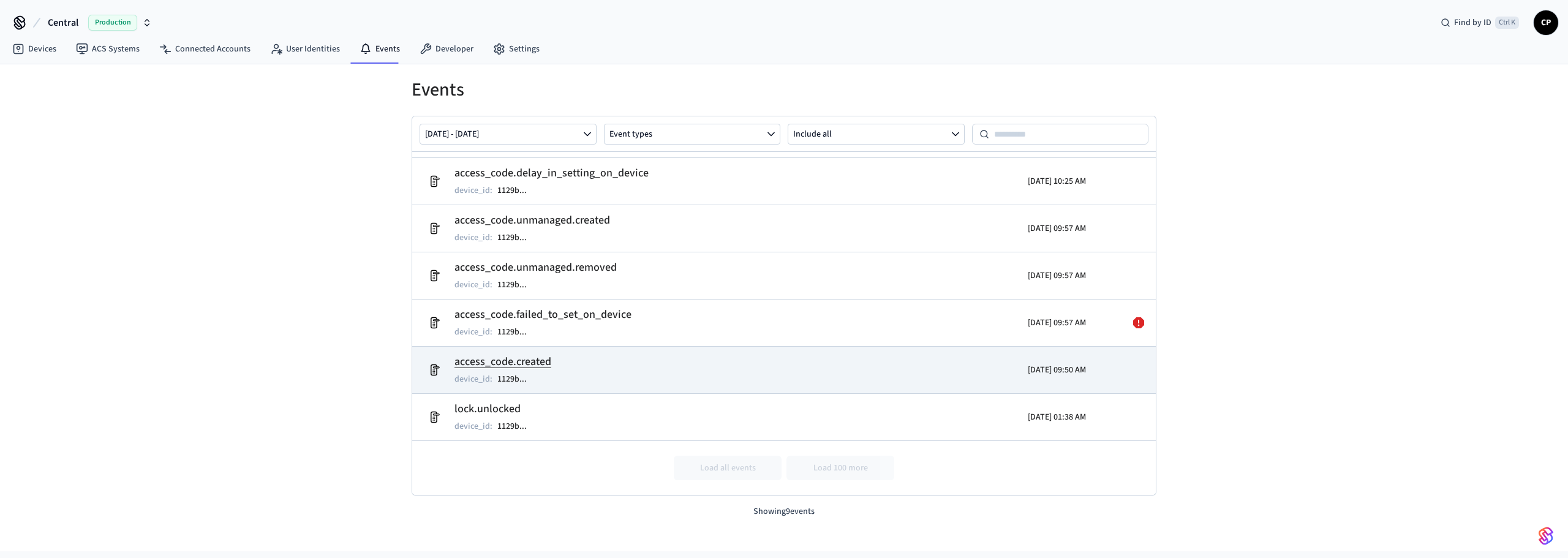
click at [696, 359] on td "access_code.created device_id : 1129b ..." at bounding box center [663, 370] width 483 height 35
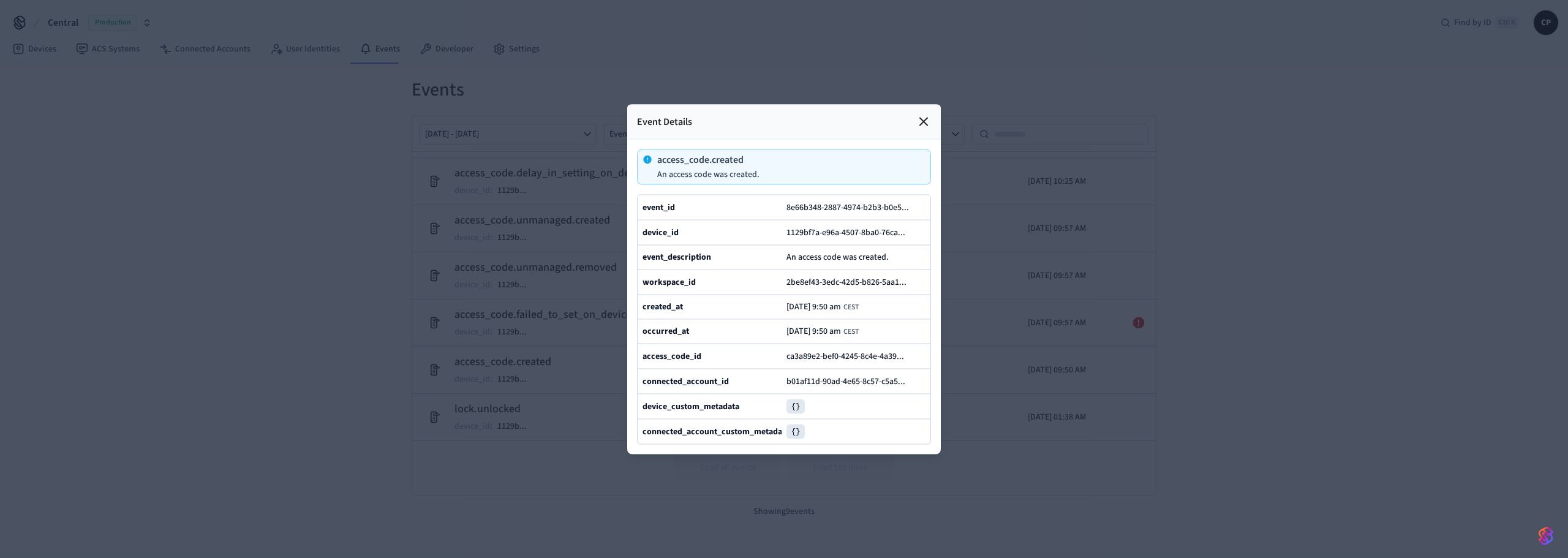
click at [917, 114] on icon at bounding box center [924, 122] width 15 height 15
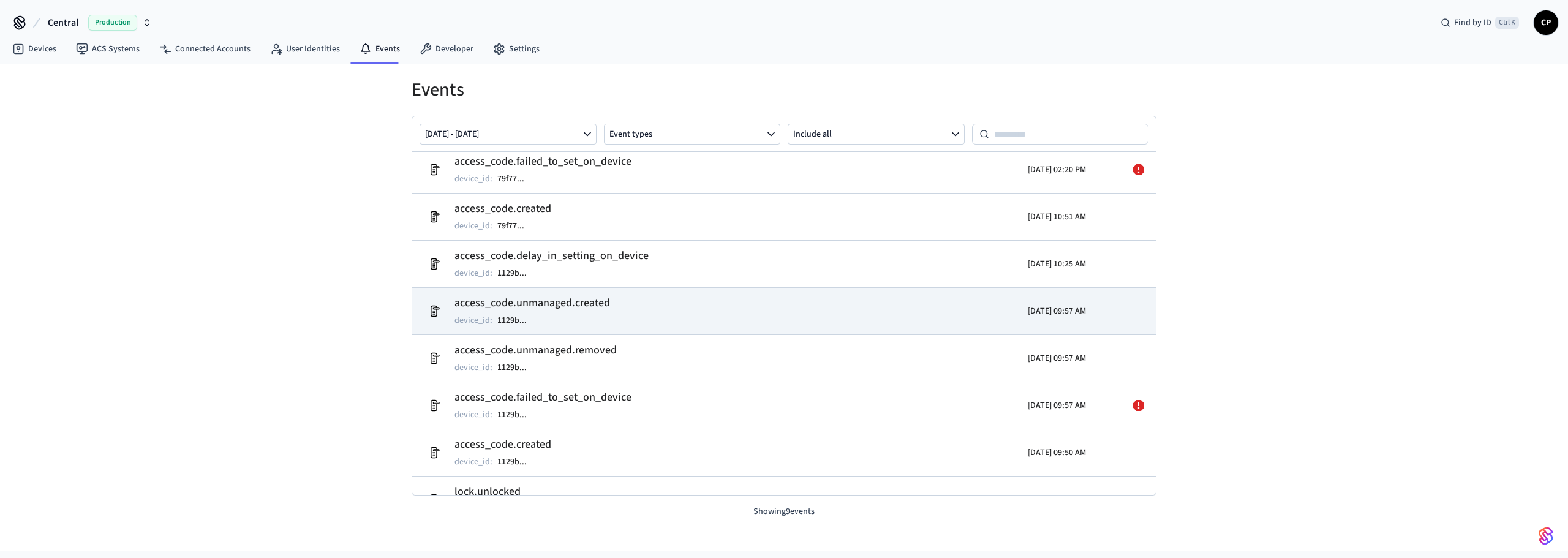
scroll to position [0, 0]
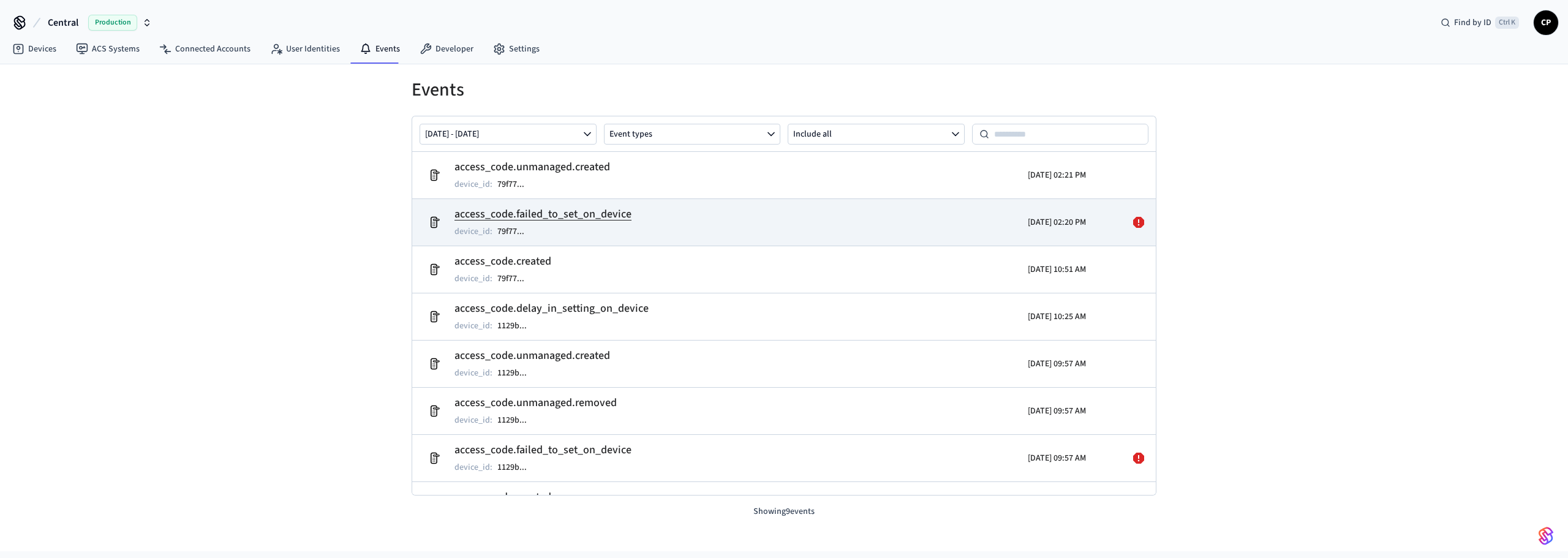
click at [709, 224] on td "access_code.failed_to_set_on_device device_id : 79f77 ..." at bounding box center [663, 223] width 483 height 35
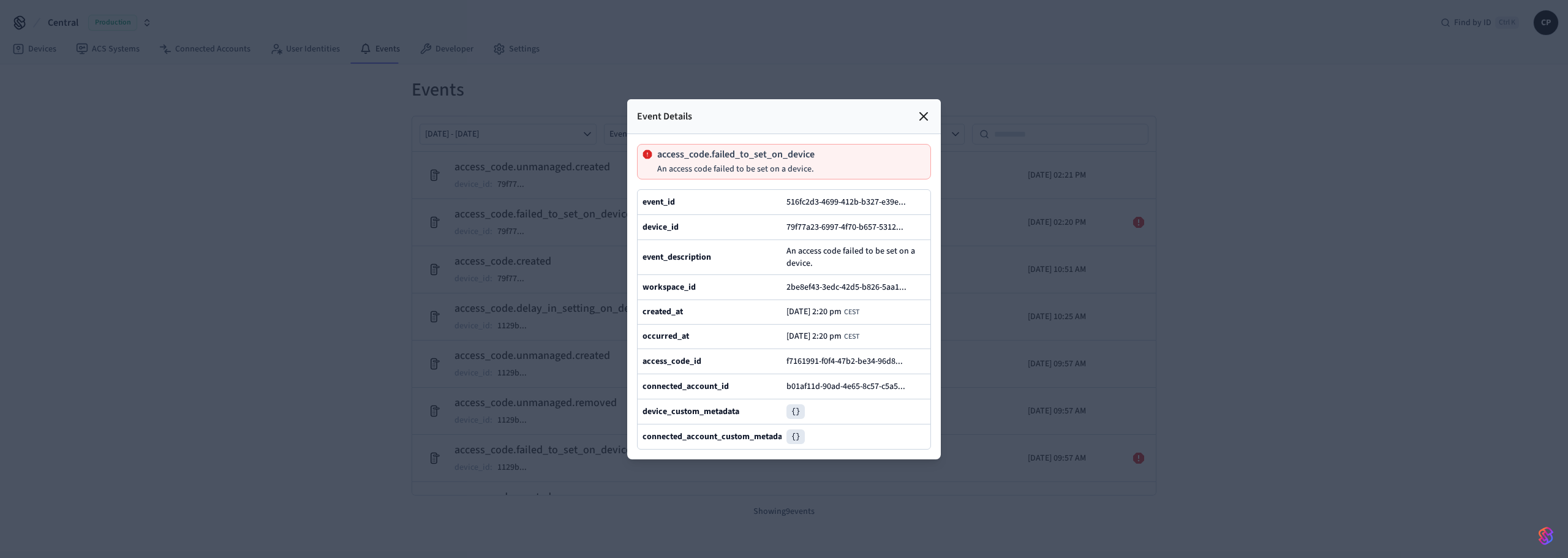
click at [925, 109] on icon at bounding box center [924, 117] width 15 height 15
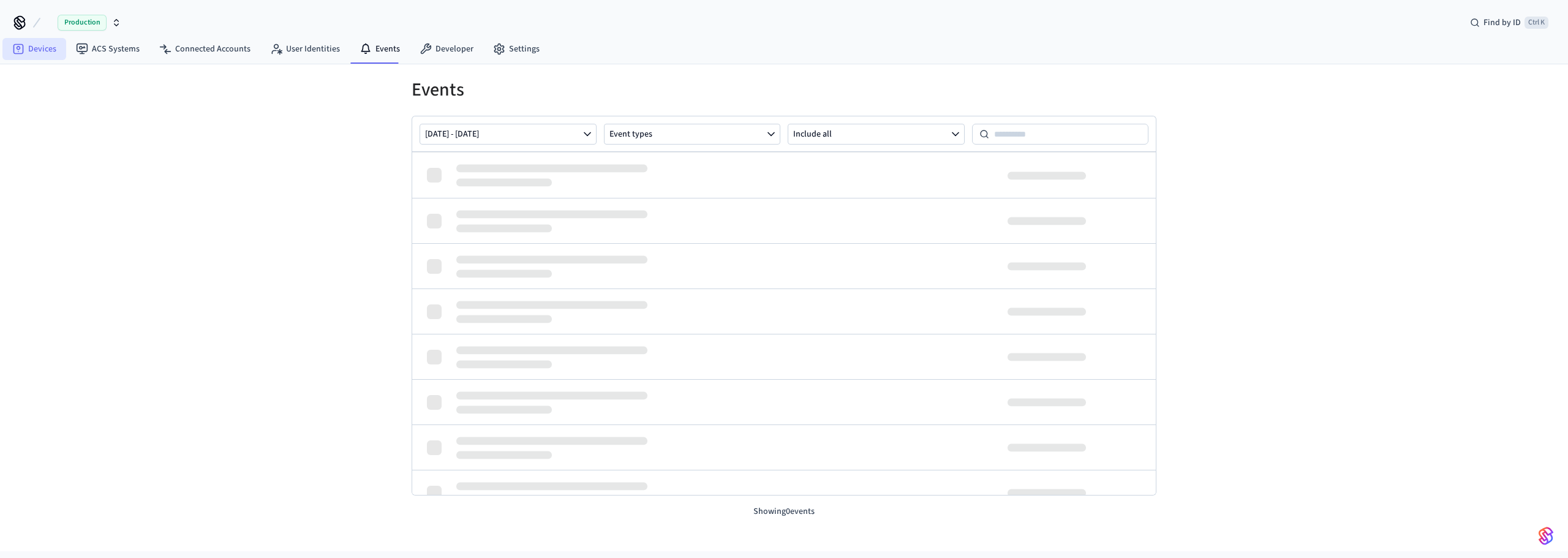
click at [23, 49] on icon at bounding box center [19, 50] width 11 height 11
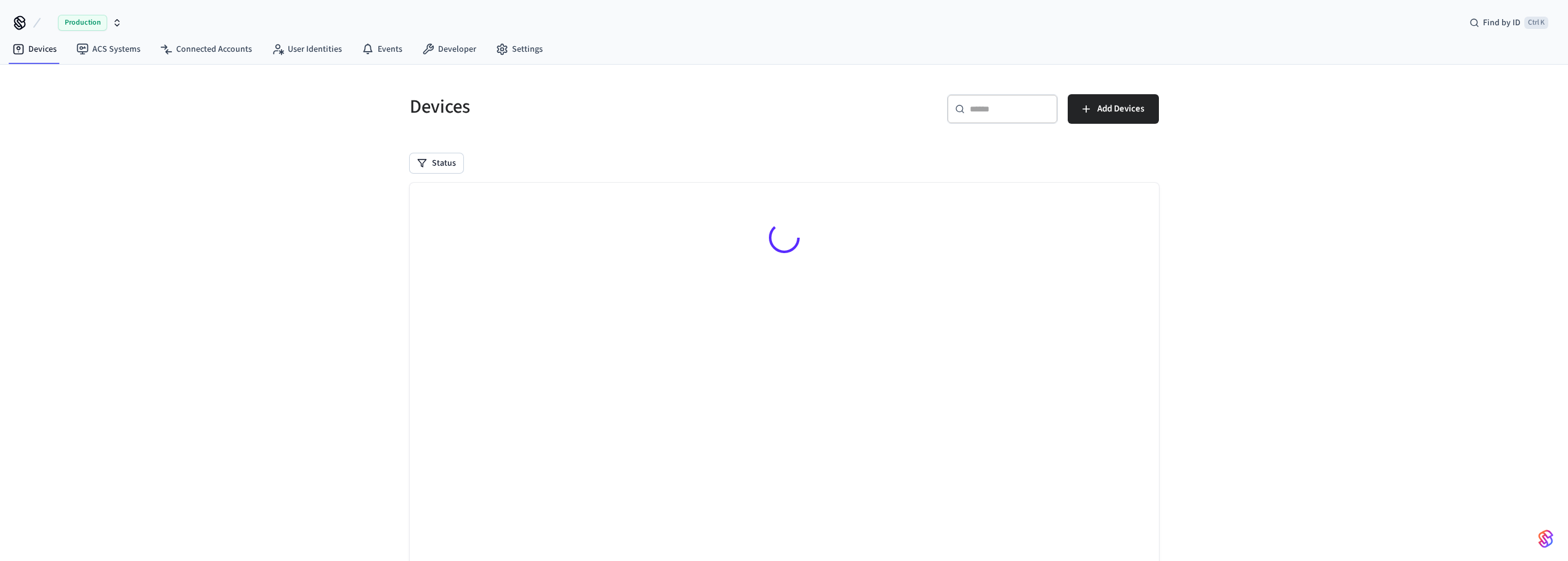
click at [1548, 541] on img "button" at bounding box center [1546, 539] width 15 height 20
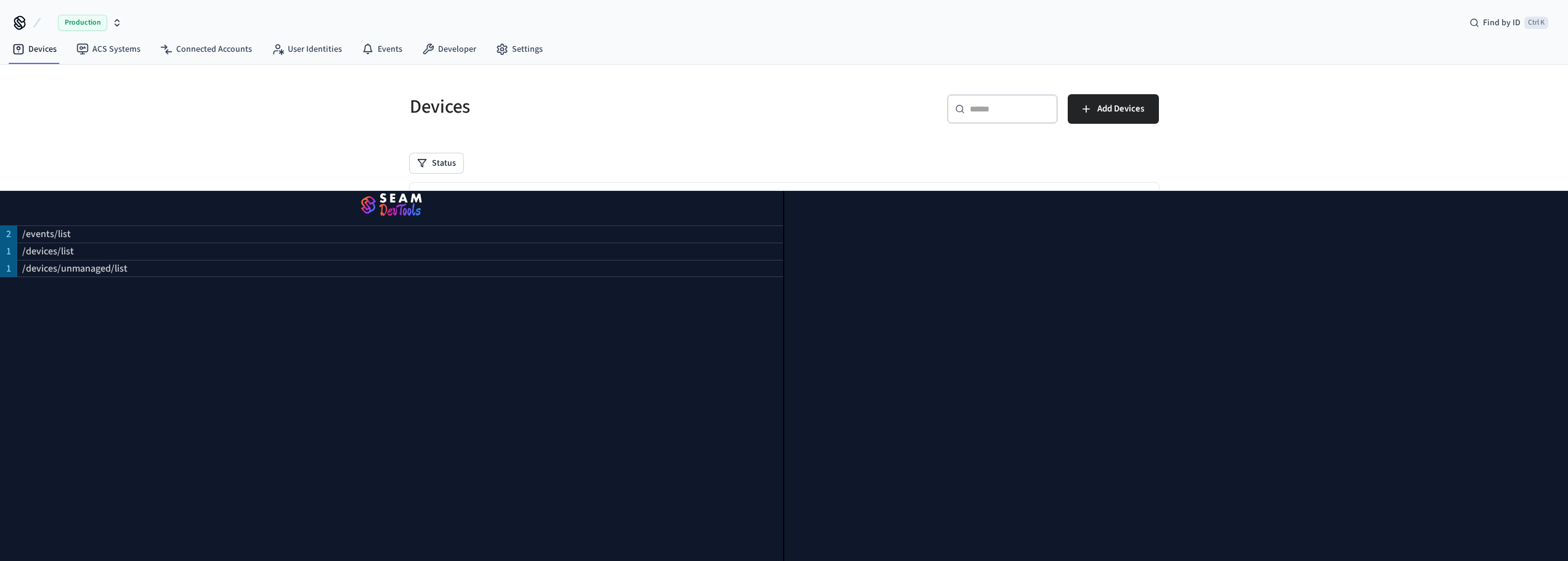
click at [1548, 537] on div at bounding box center [1176, 377] width 784 height 370
click at [252, 231] on div "/events/list" at bounding box center [400, 234] width 766 height 17
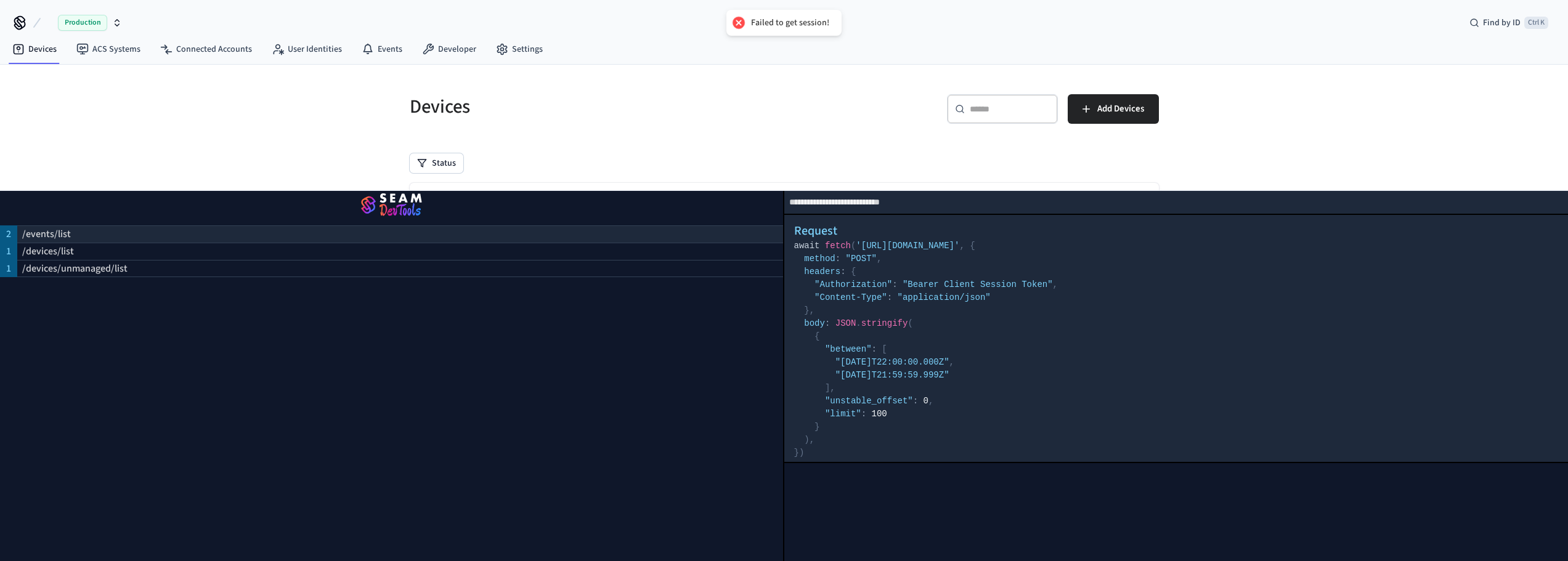
click at [235, 230] on div "/events/list" at bounding box center [400, 234] width 766 height 17
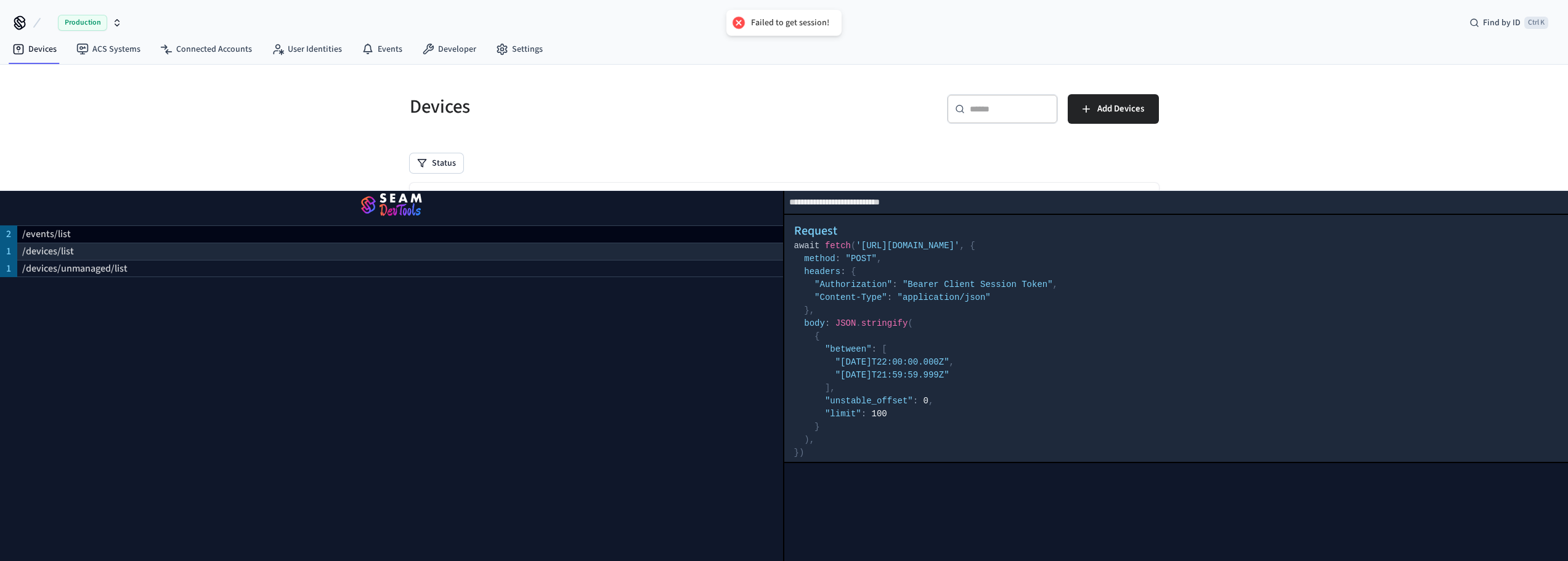
click at [234, 243] on div "/devices/list" at bounding box center [400, 251] width 766 height 17
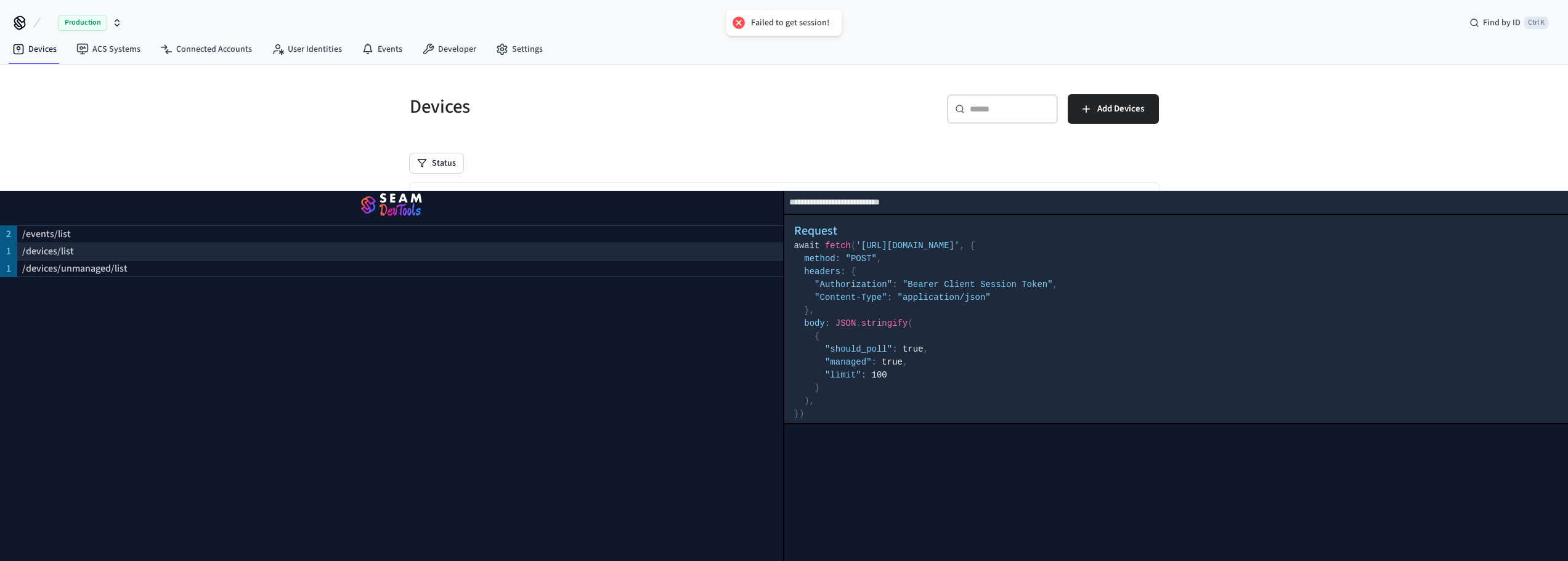
click at [233, 250] on div "/devices/list" at bounding box center [400, 251] width 766 height 17
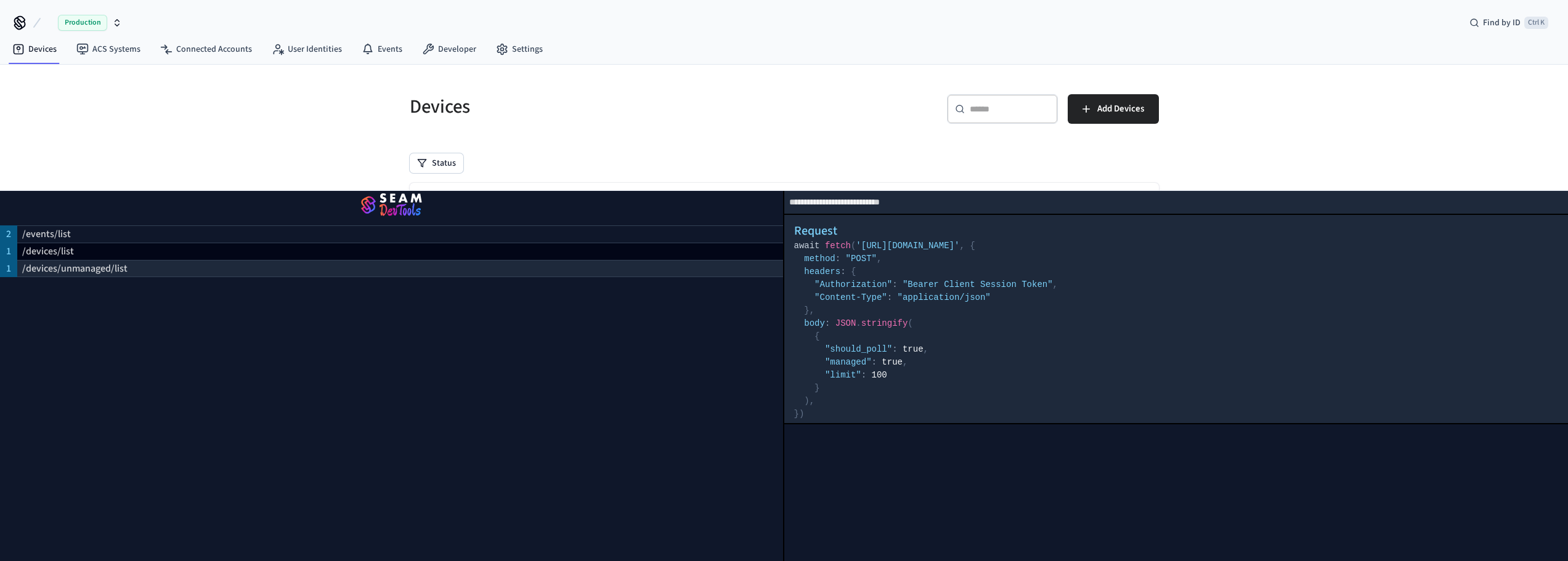
click at [232, 260] on div "/devices/unmanaged/list" at bounding box center [400, 268] width 766 height 17
select select "**********"
click at [624, 104] on h5 "Devices" at bounding box center [594, 107] width 368 height 25
click at [436, 163] on button "Status" at bounding box center [436, 163] width 54 height 20
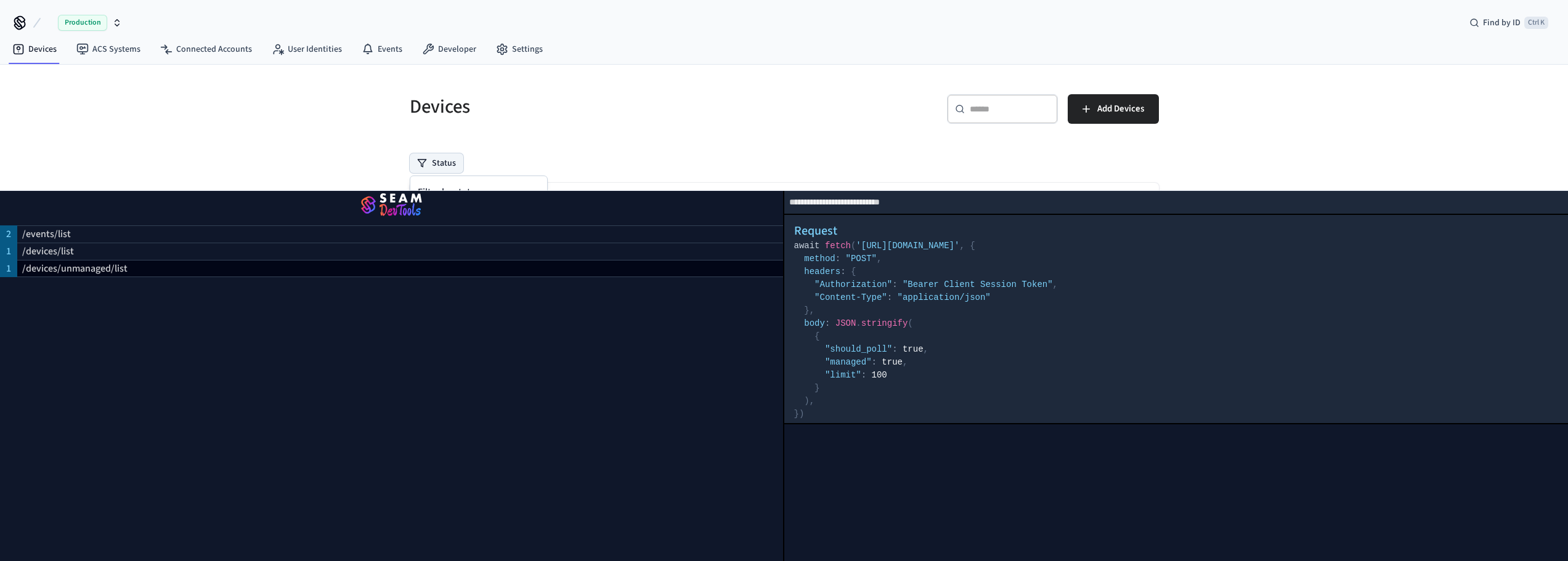
click at [436, 163] on button "Status" at bounding box center [436, 163] width 54 height 20
click at [976, 200] on select "**********" at bounding box center [1176, 203] width 784 height 23
click at [75, 55] on link "ACS Systems" at bounding box center [108, 49] width 84 height 22
click at [36, 54] on link "Devices" at bounding box center [34, 49] width 64 height 22
click at [371, 200] on img "button" at bounding box center [392, 206] width 753 height 35
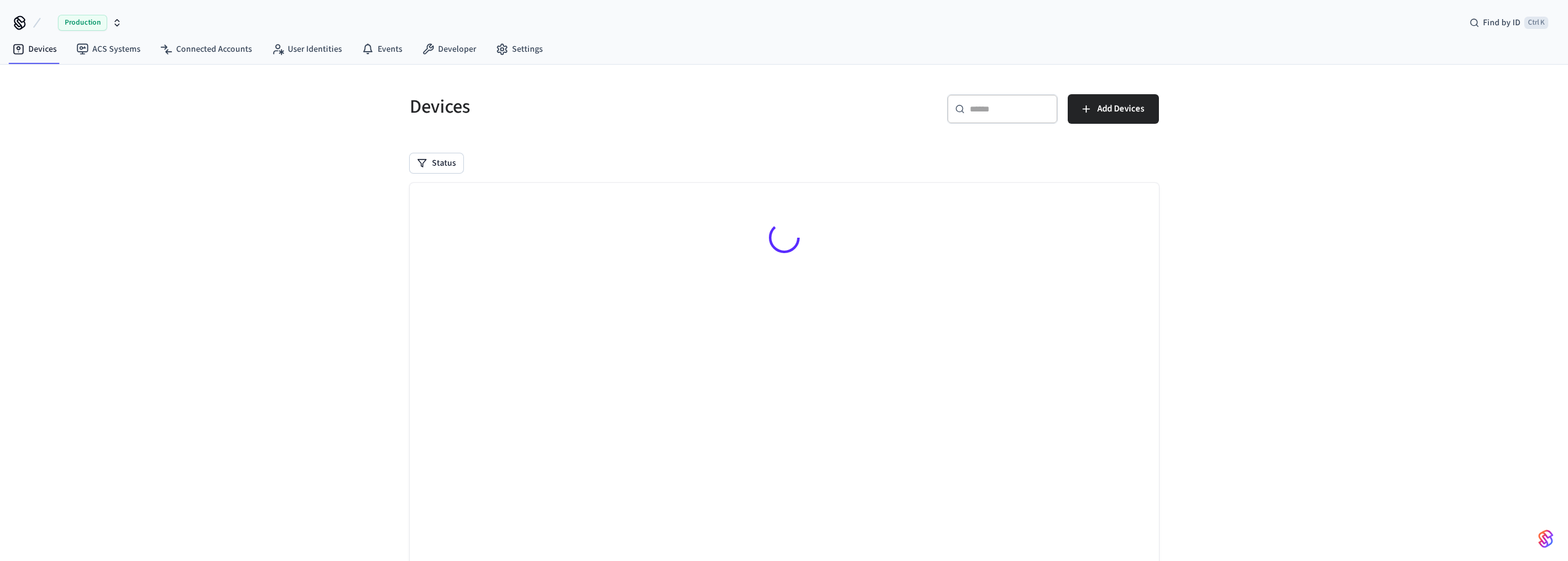
click at [19, 26] on icon at bounding box center [20, 23] width 20 height 20
